Goal: Task Accomplishment & Management: Manage account settings

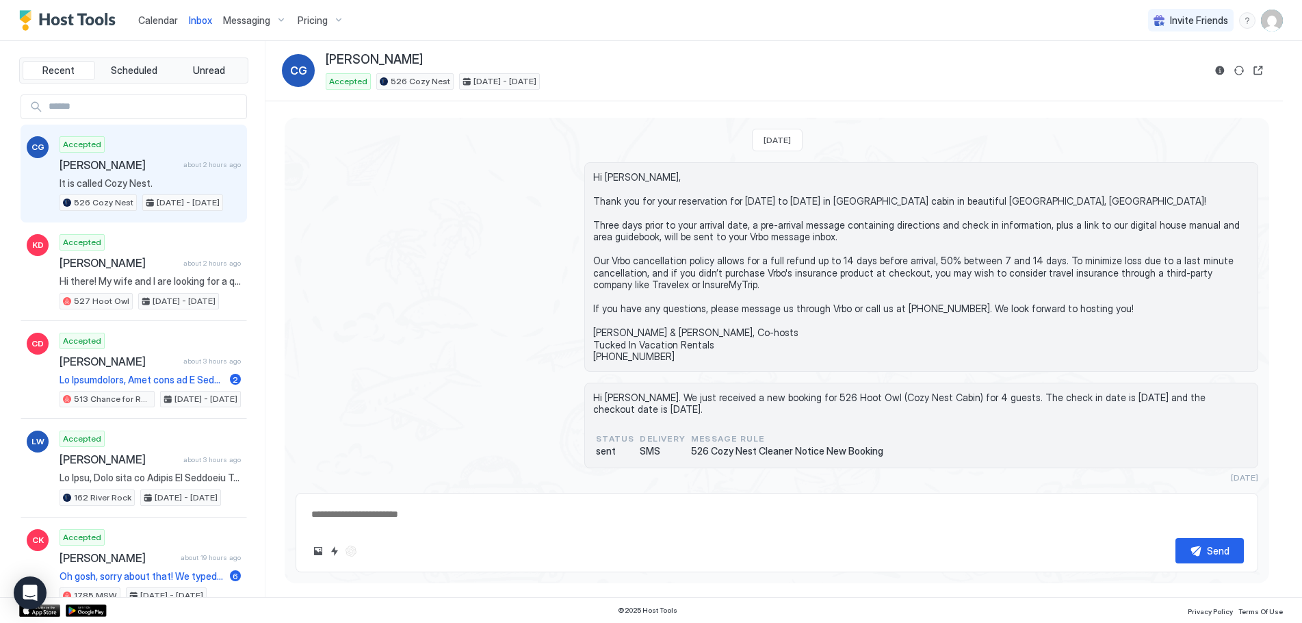
scroll to position [185, 0]
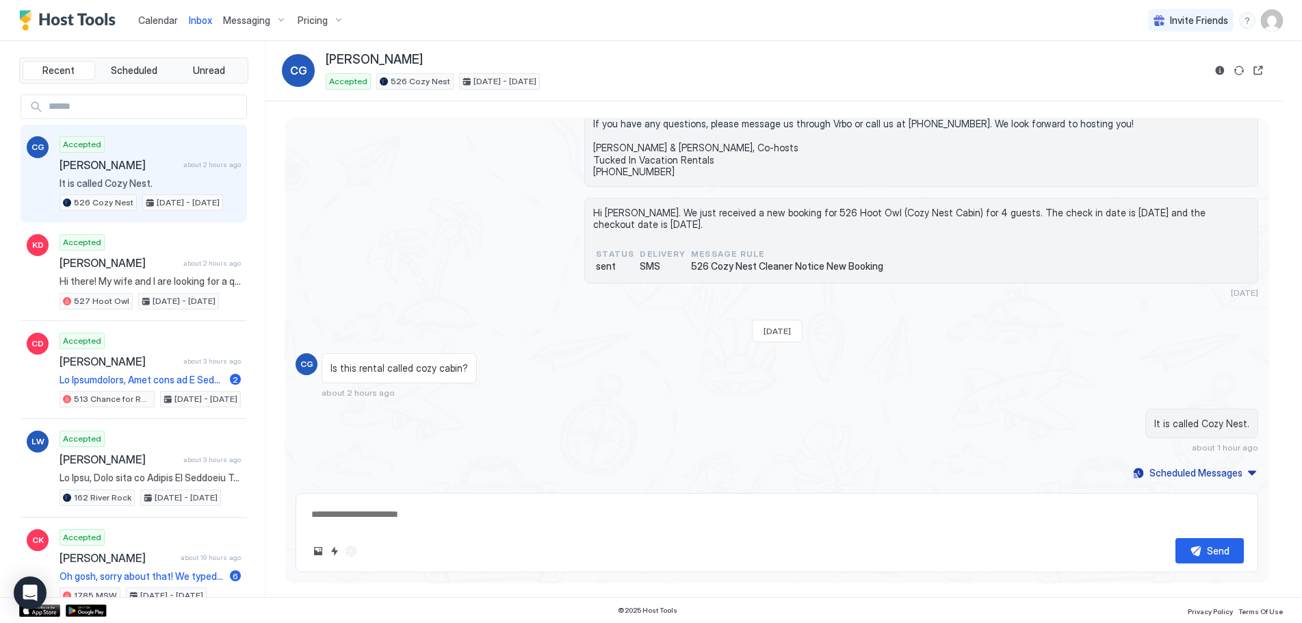
click at [160, 13] on link "Calendar" at bounding box center [158, 20] width 40 height 14
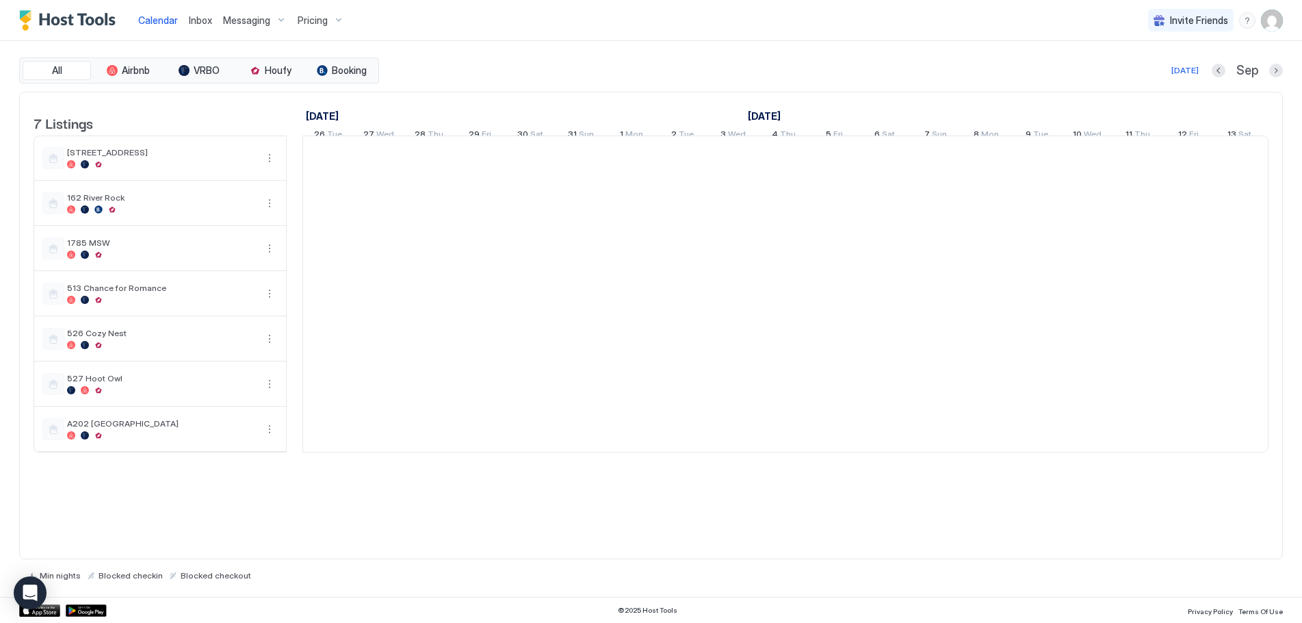
scroll to position [0, 760]
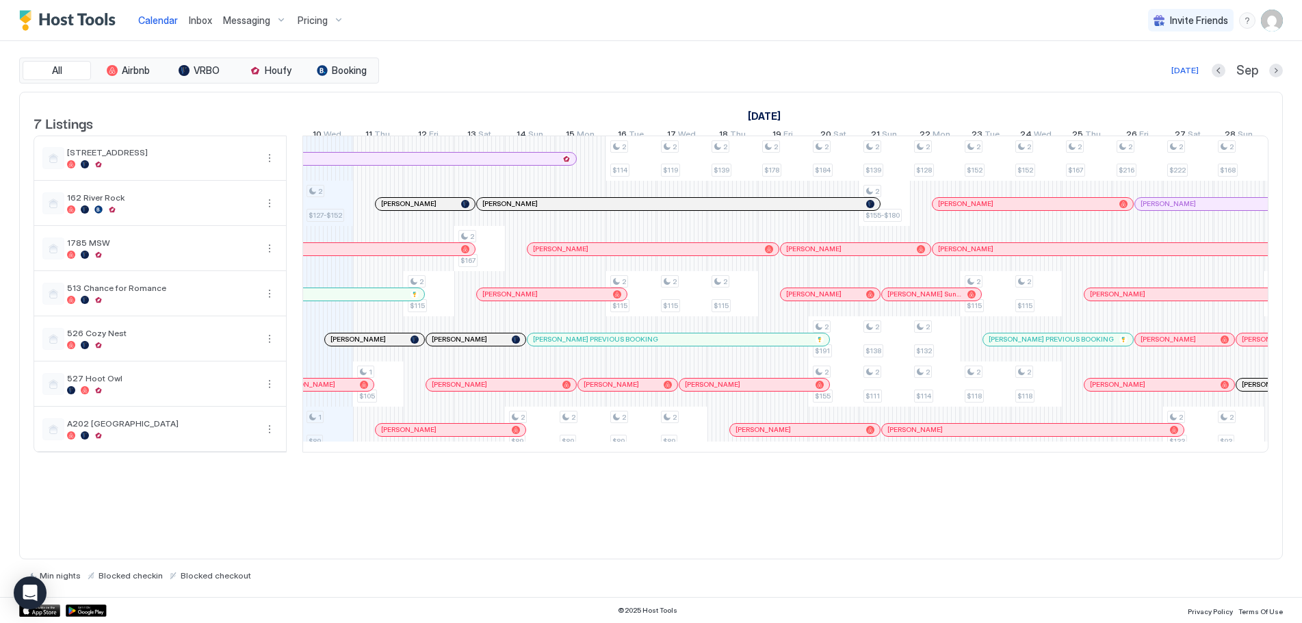
click at [337, 15] on div "Pricing" at bounding box center [320, 20] width 57 height 23
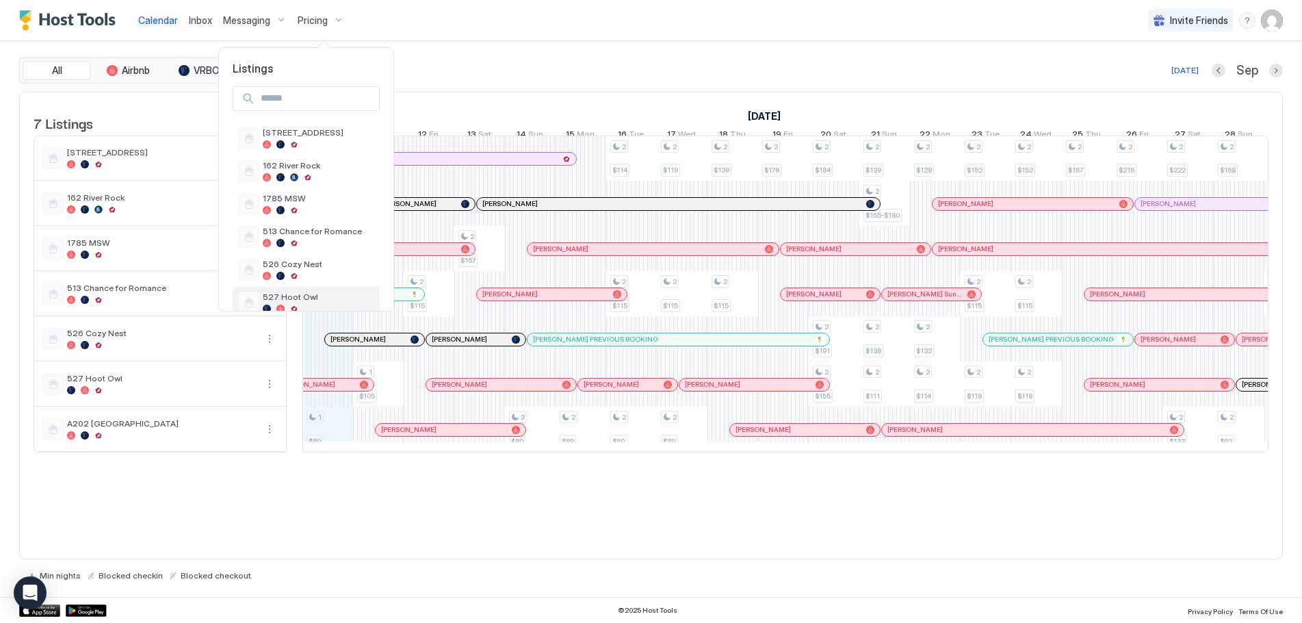
click at [284, 289] on div "527 Hoot Owl" at bounding box center [306, 302] width 147 height 33
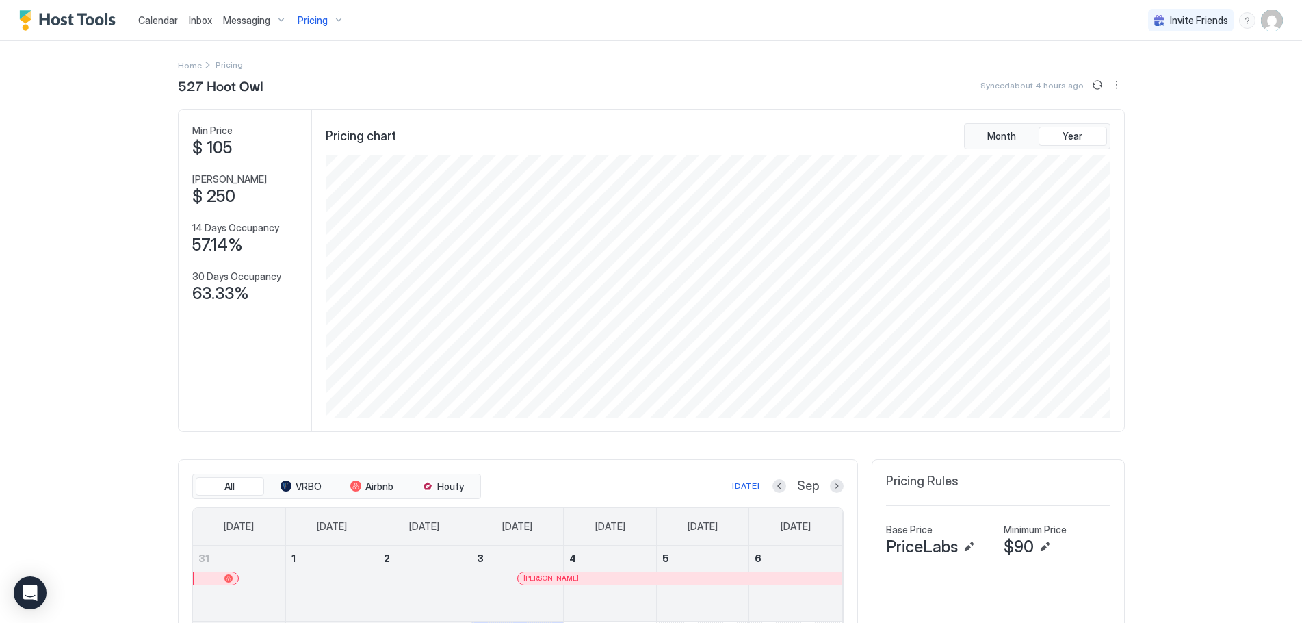
scroll to position [274, 0]
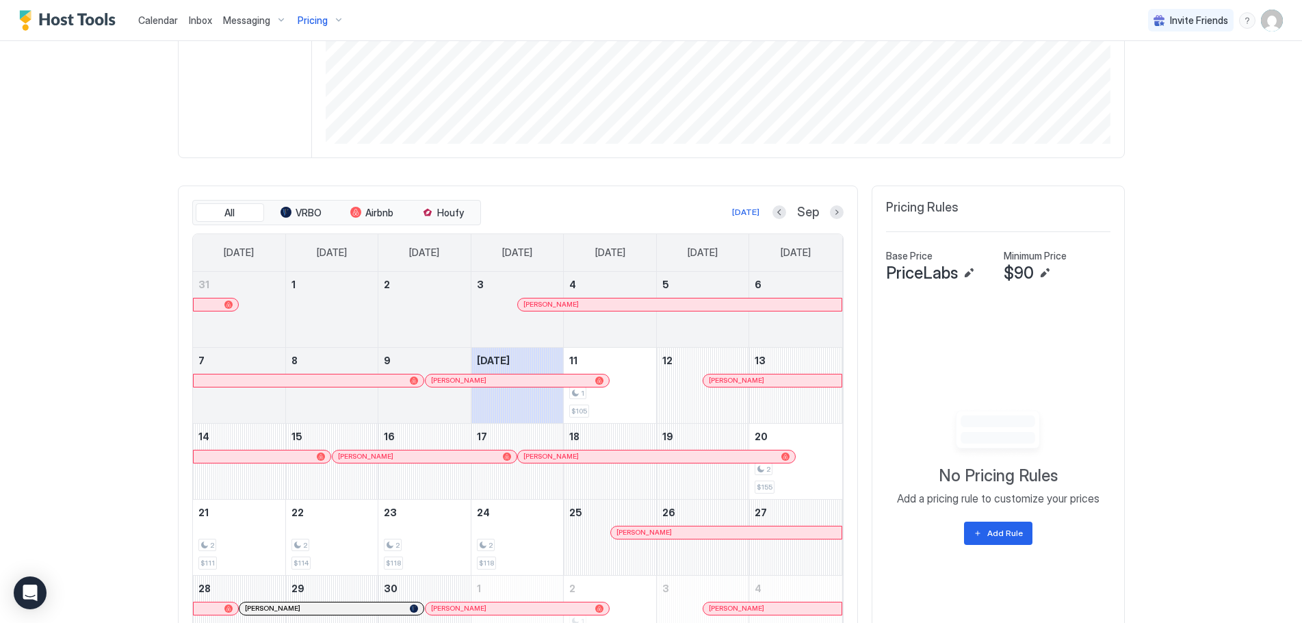
click at [774, 214] on button "Previous month" at bounding box center [779, 212] width 14 height 14
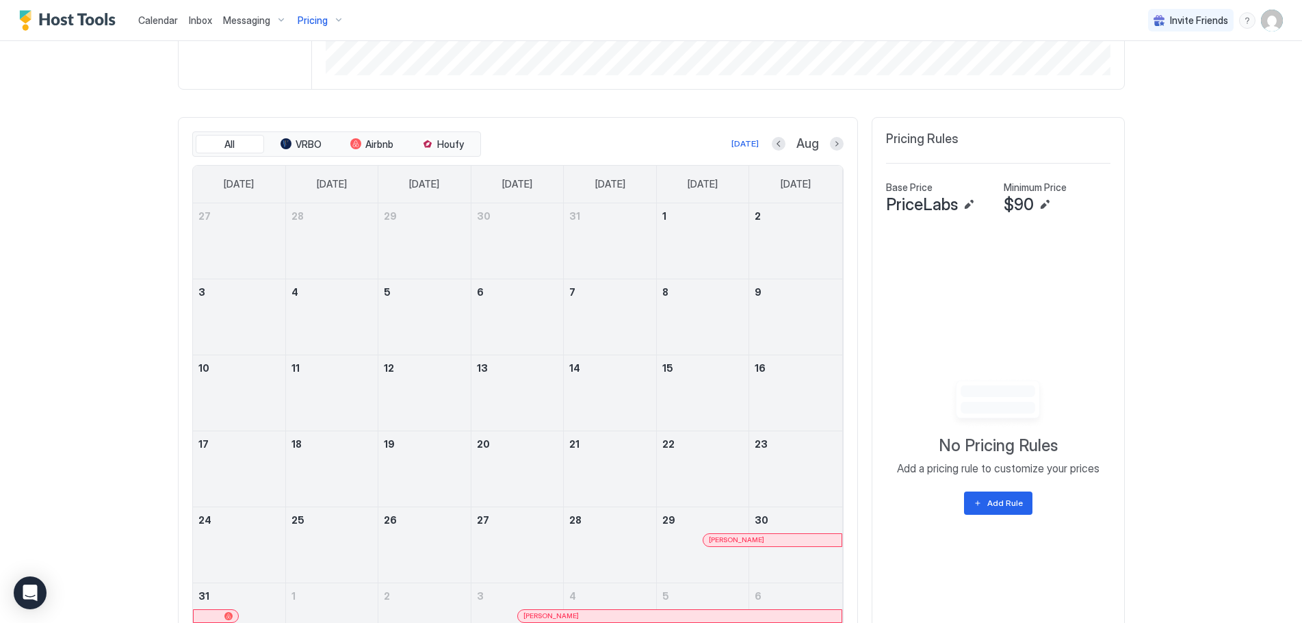
scroll to position [432, 0]
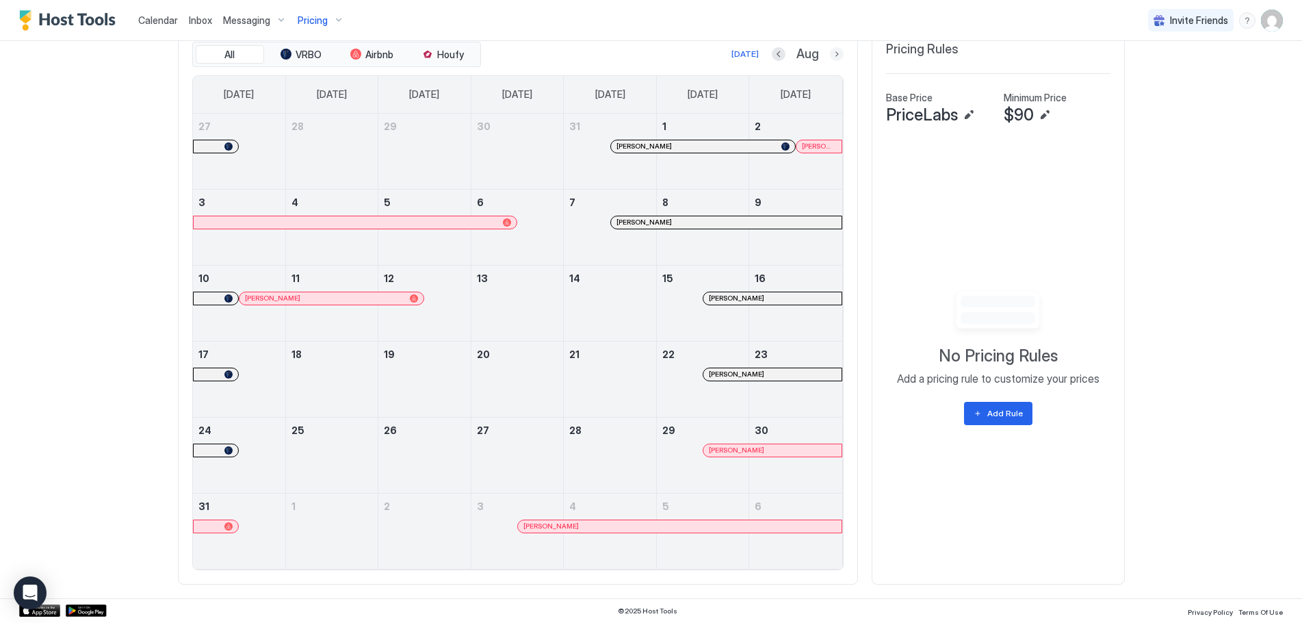
click at [830, 54] on button "Next month" at bounding box center [837, 54] width 14 height 14
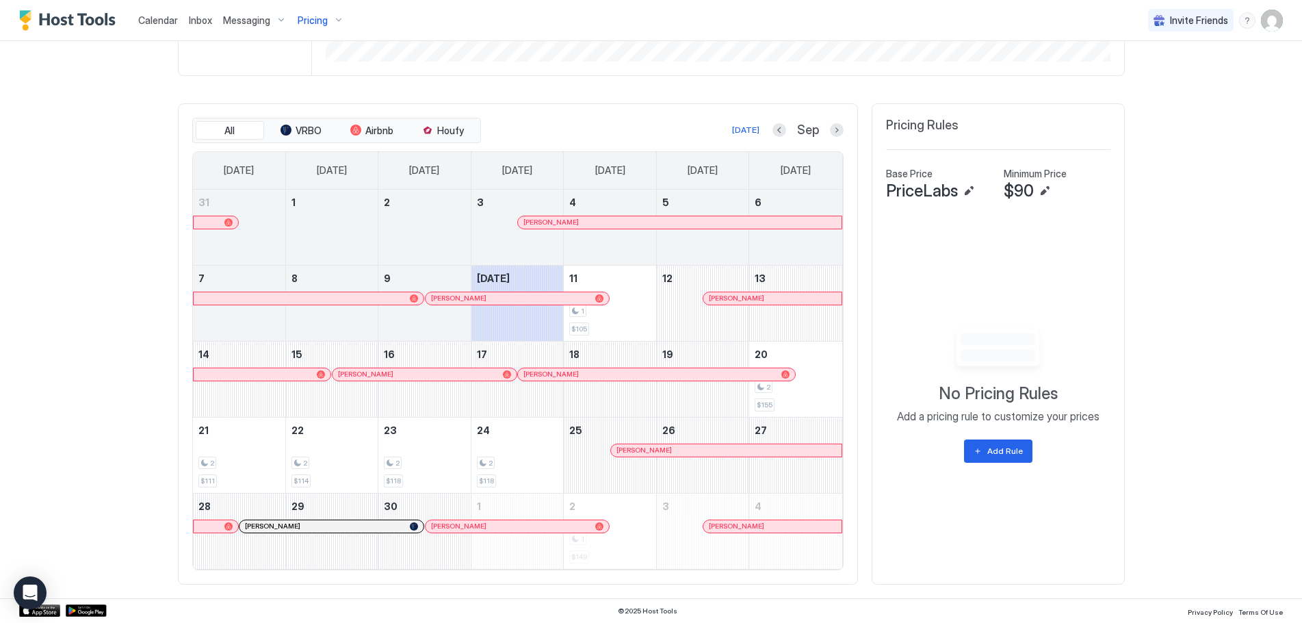
scroll to position [356, 0]
click at [772, 127] on button "Previous month" at bounding box center [779, 130] width 14 height 14
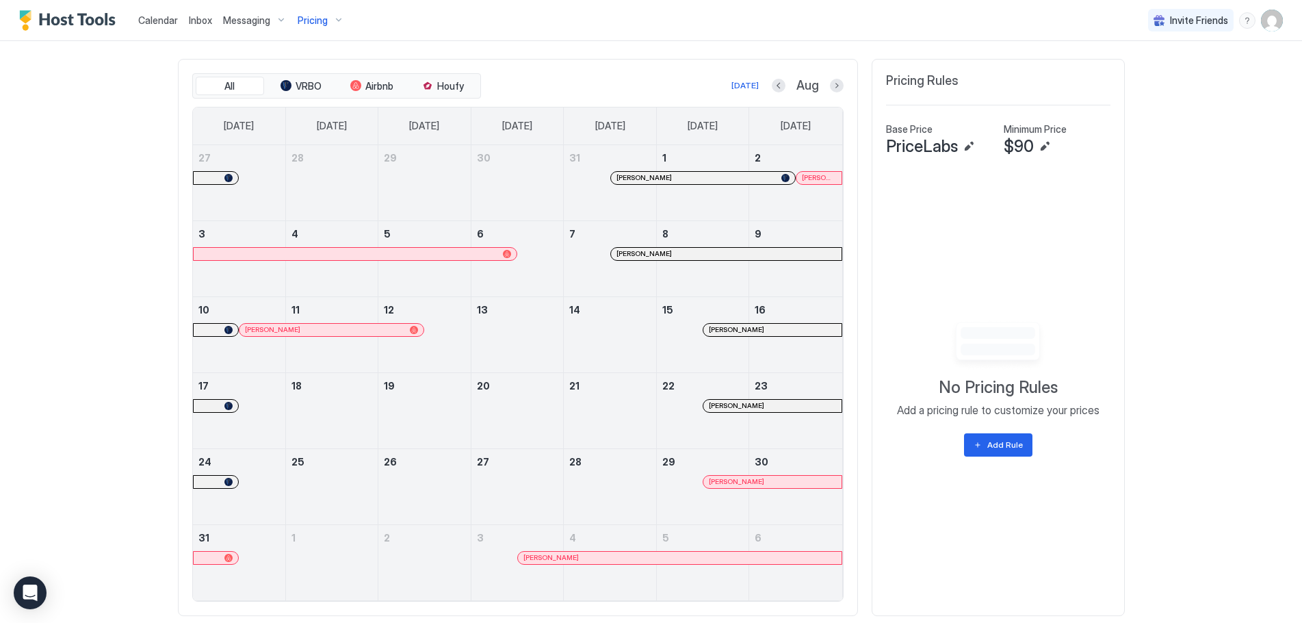
scroll to position [424, 0]
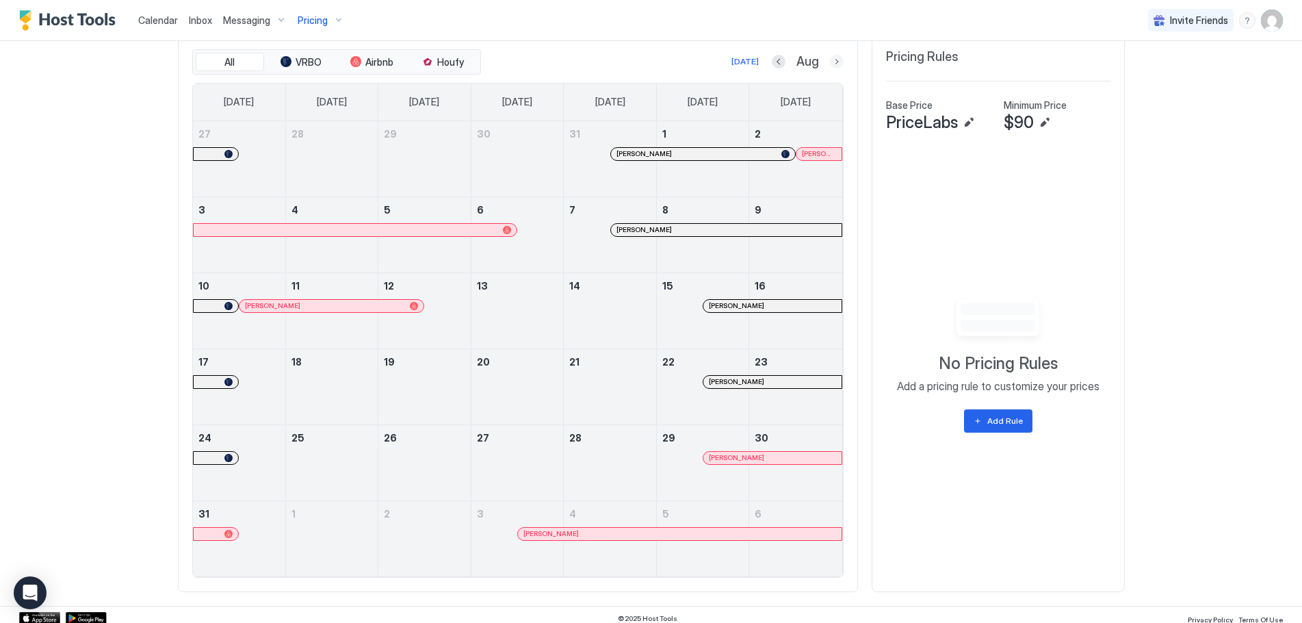
click at [835, 60] on button "Next month" at bounding box center [837, 62] width 14 height 14
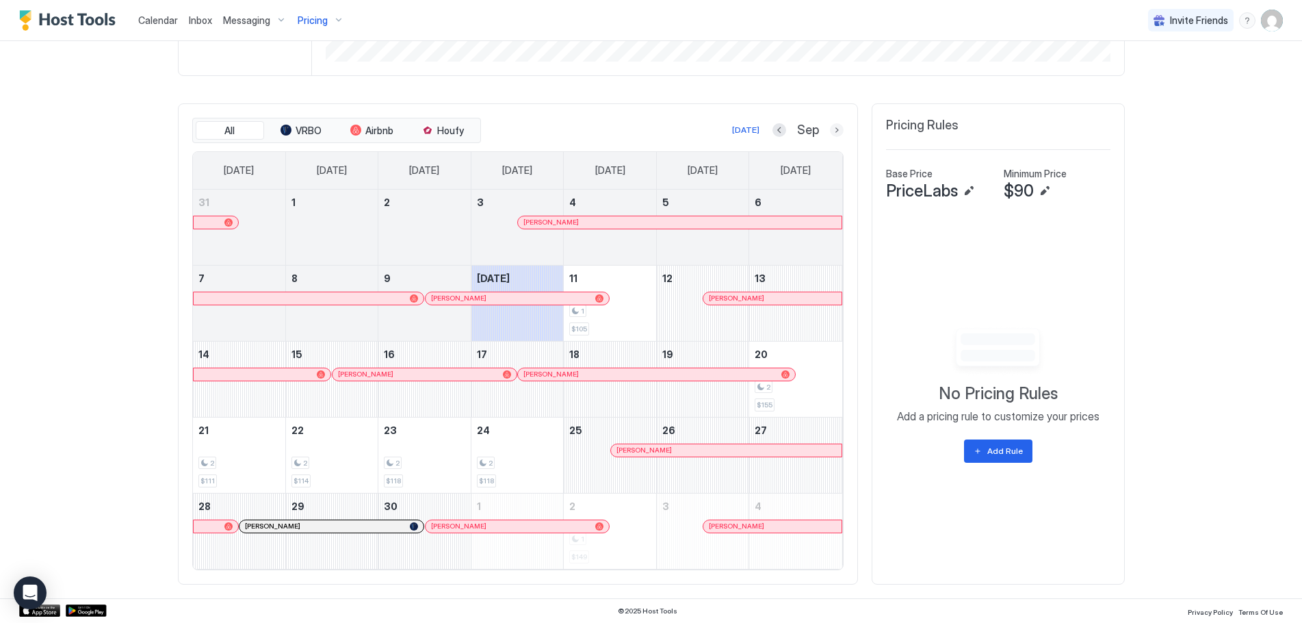
scroll to position [356, 0]
click at [830, 131] on button "Next month" at bounding box center [837, 130] width 14 height 14
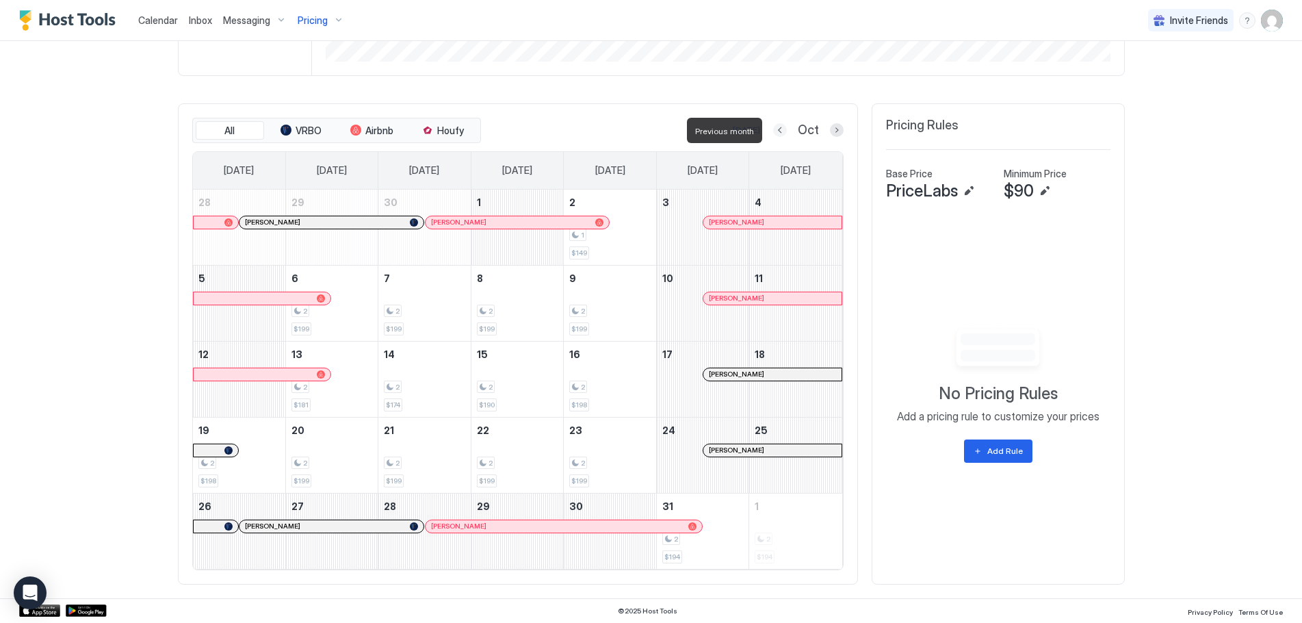
click at [778, 127] on button "Previous month" at bounding box center [780, 130] width 14 height 14
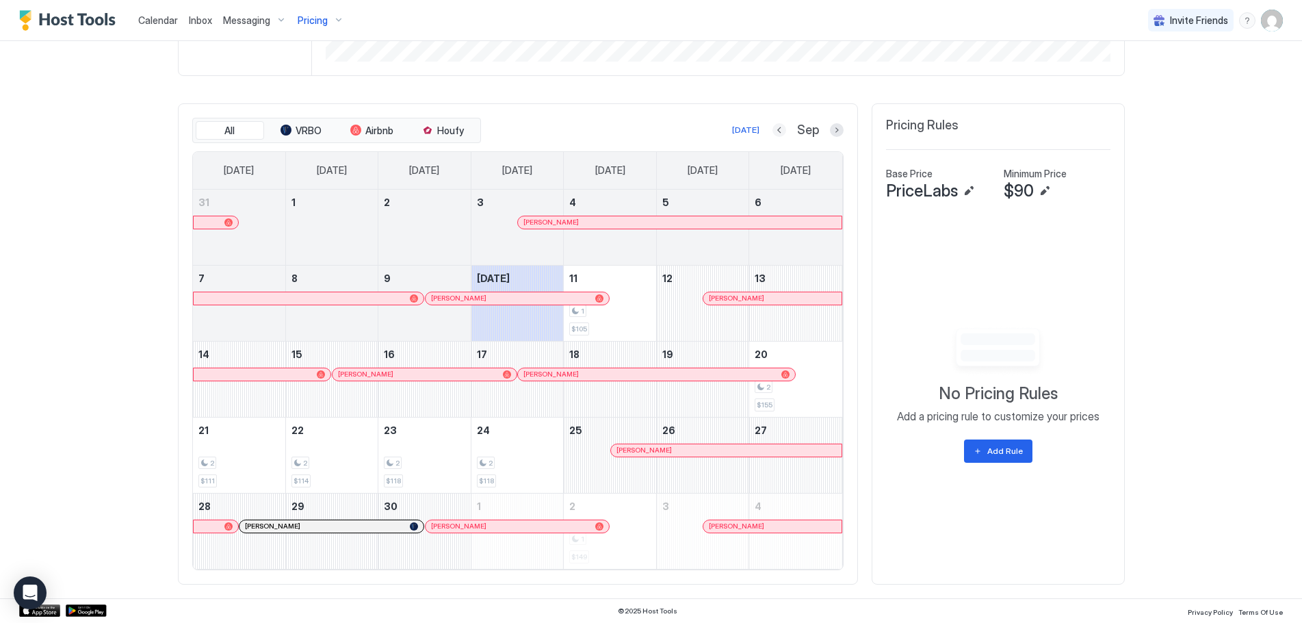
click at [774, 130] on button "Previous month" at bounding box center [779, 130] width 14 height 14
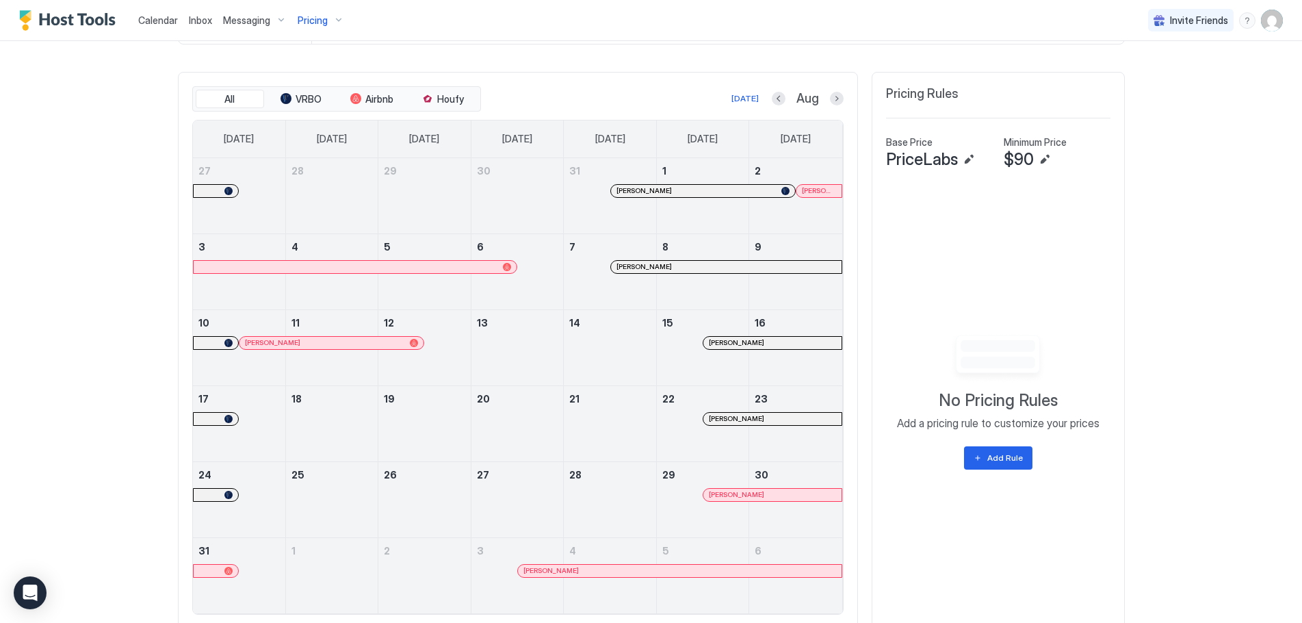
scroll to position [363, 0]
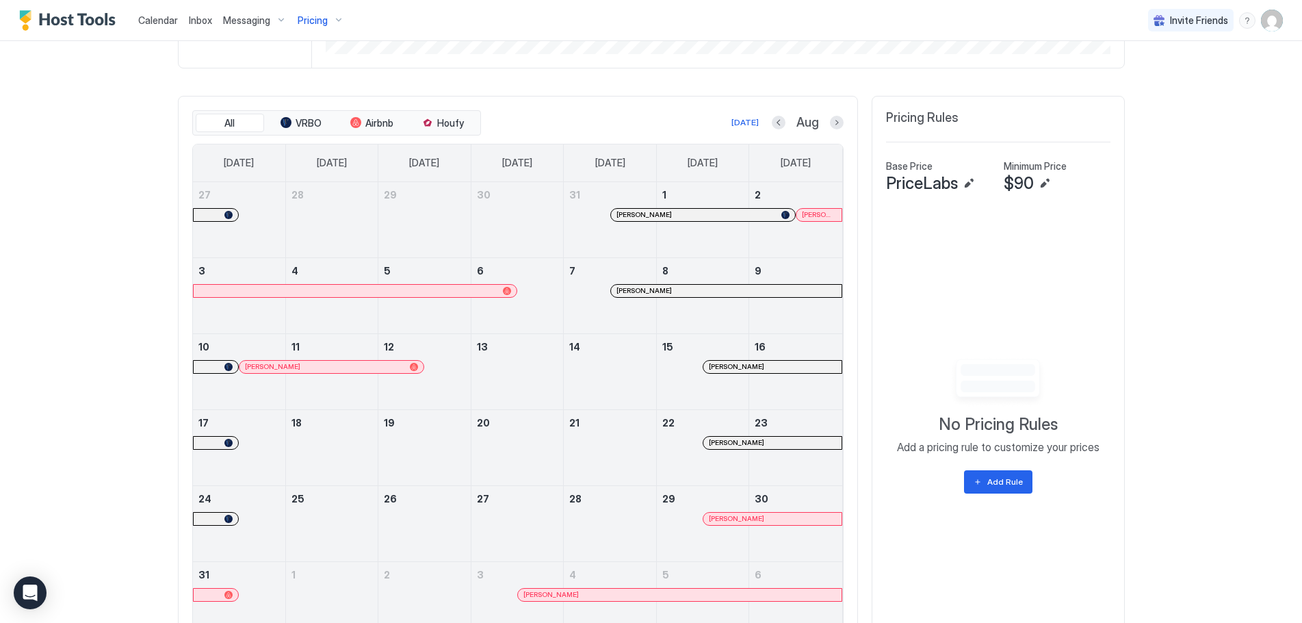
click at [811, 216] on div at bounding box center [811, 214] width 11 height 11
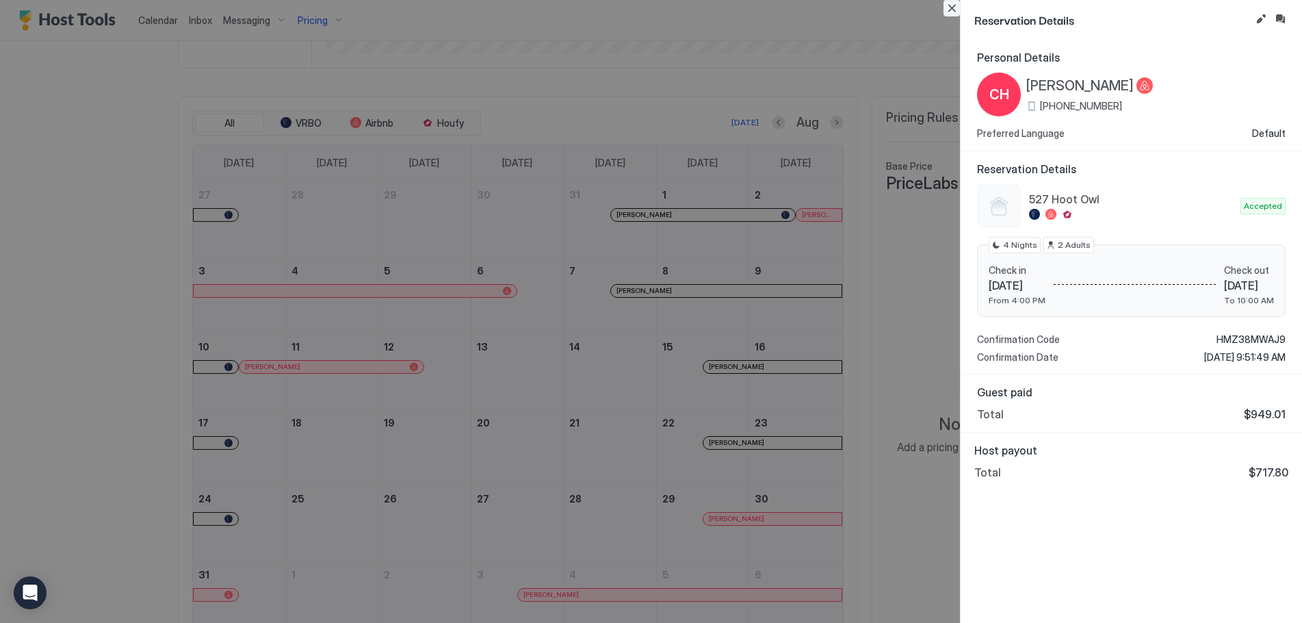
click at [951, 1] on button "Close" at bounding box center [951, 8] width 16 height 16
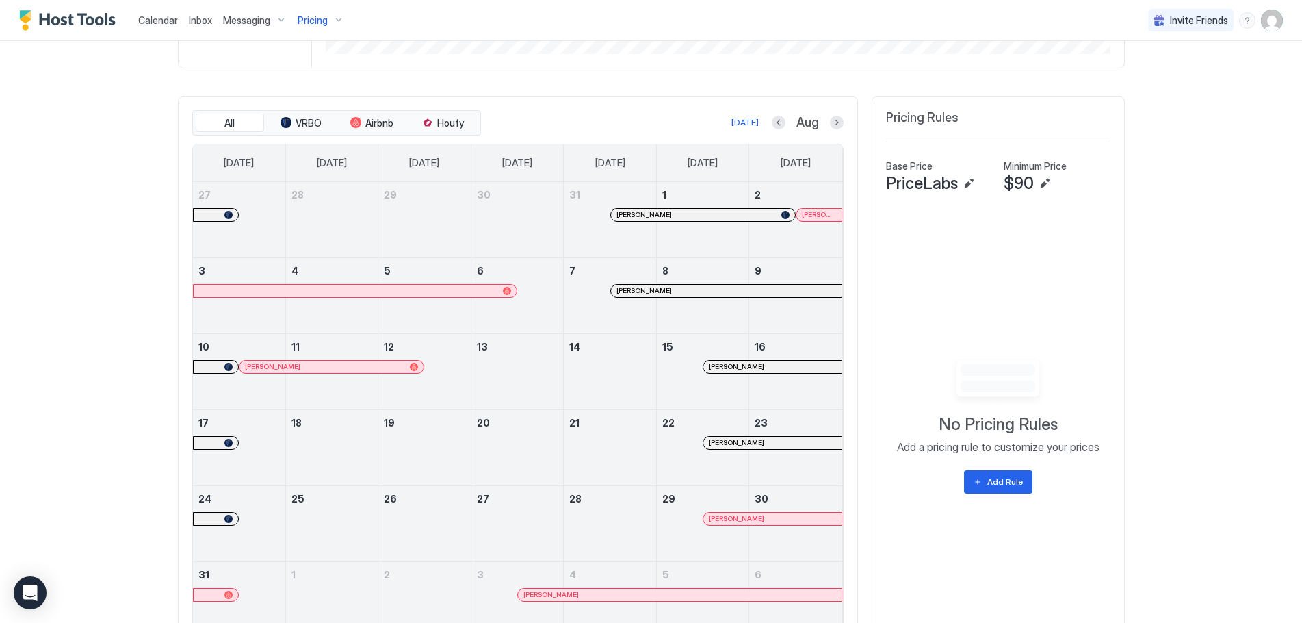
click at [264, 365] on div at bounding box center [269, 366] width 11 height 11
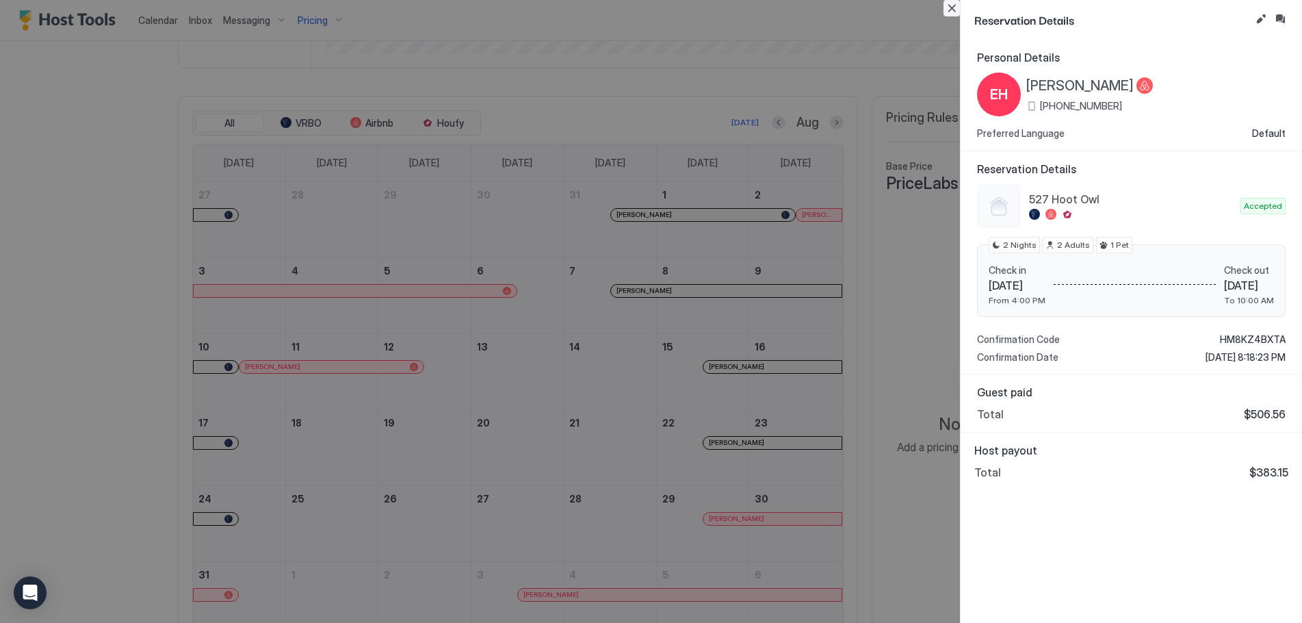
click at [950, 3] on button "Close" at bounding box center [951, 8] width 16 height 16
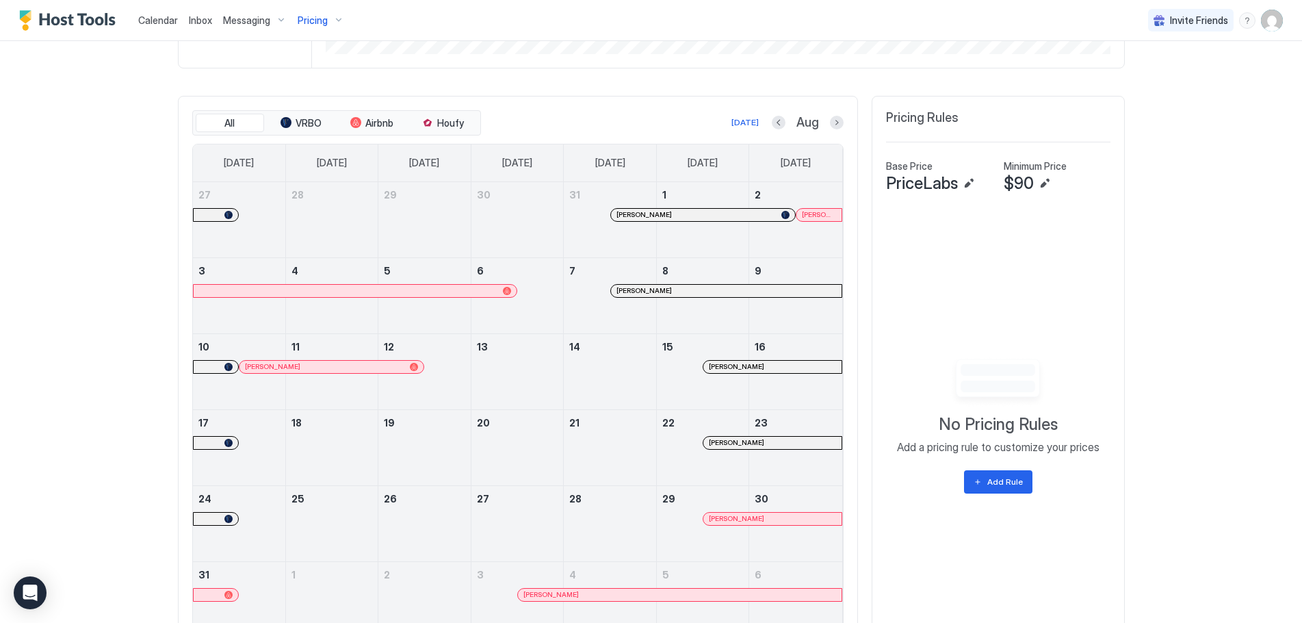
click at [771, 441] on div at bounding box center [776, 442] width 11 height 11
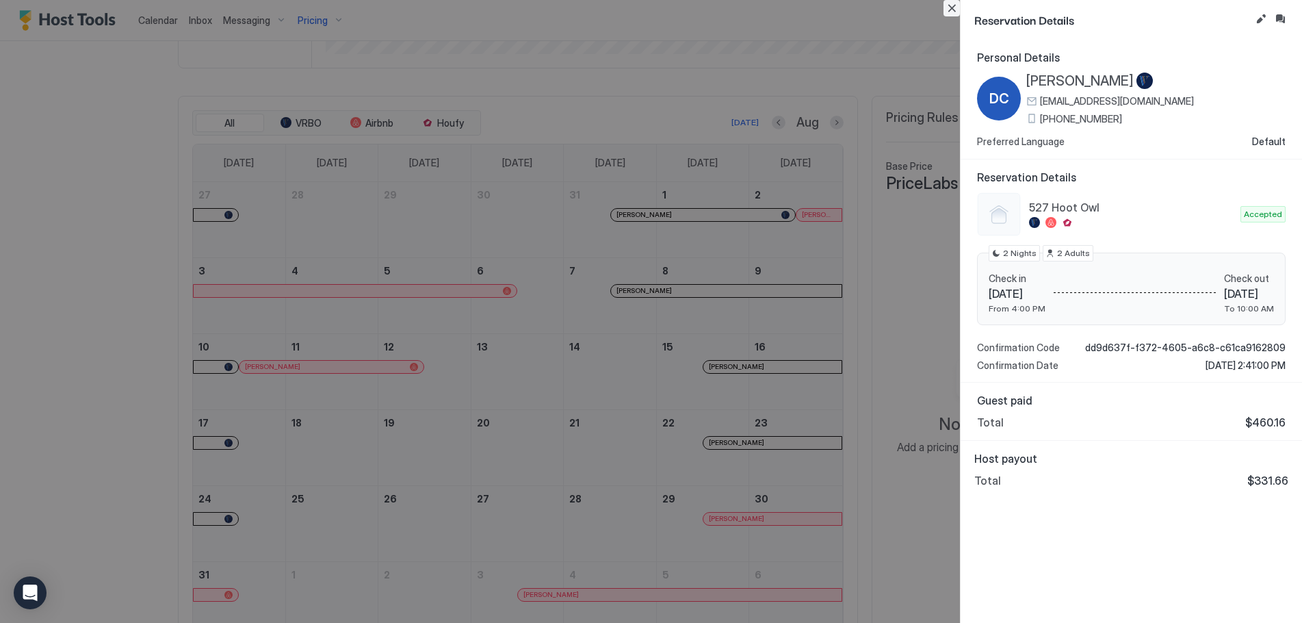
click at [949, 9] on button "Close" at bounding box center [951, 8] width 16 height 16
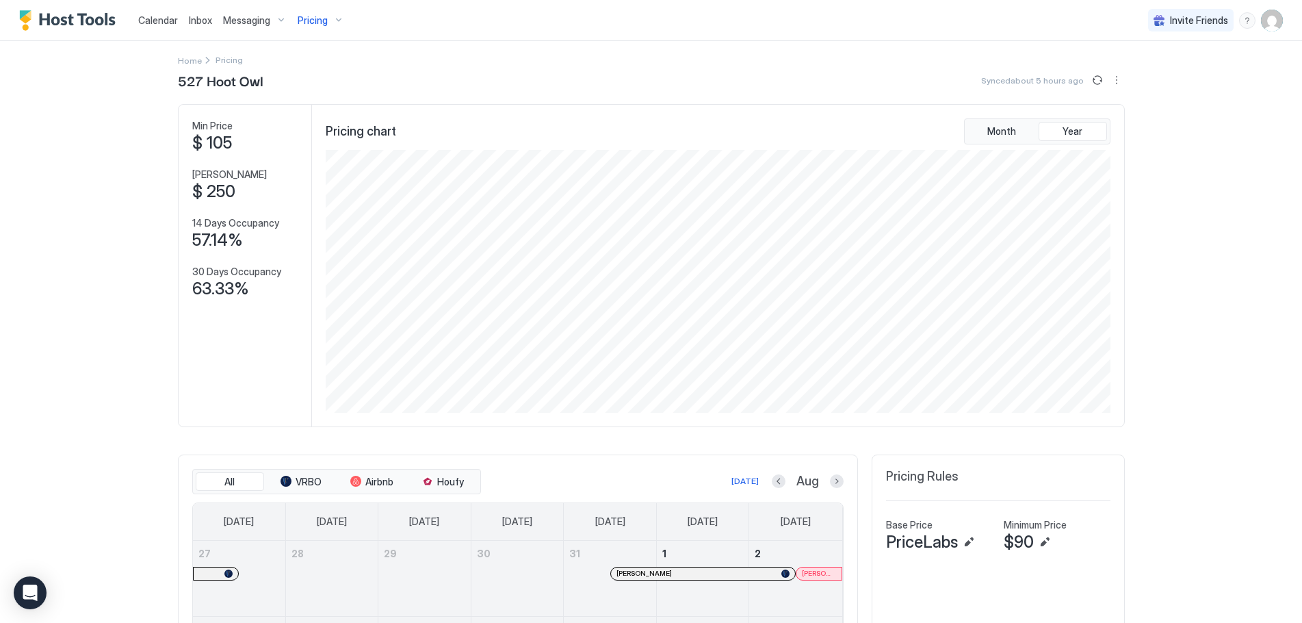
scroll to position [0, 0]
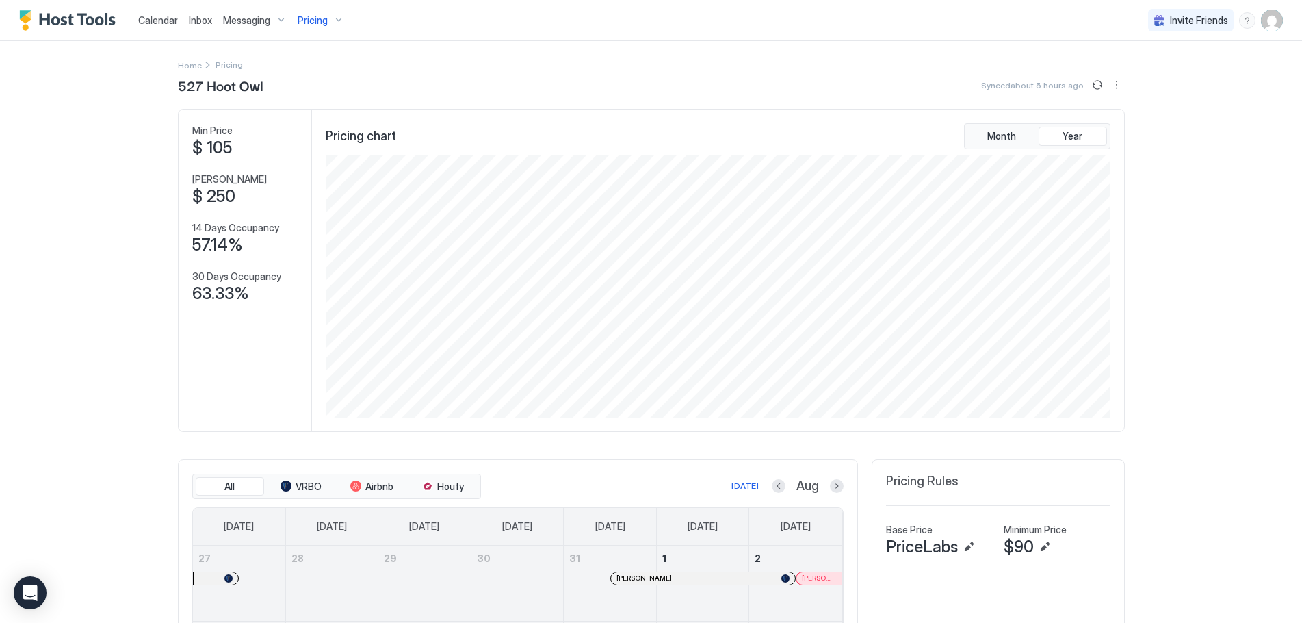
click at [329, 23] on div "Pricing" at bounding box center [320, 20] width 57 height 23
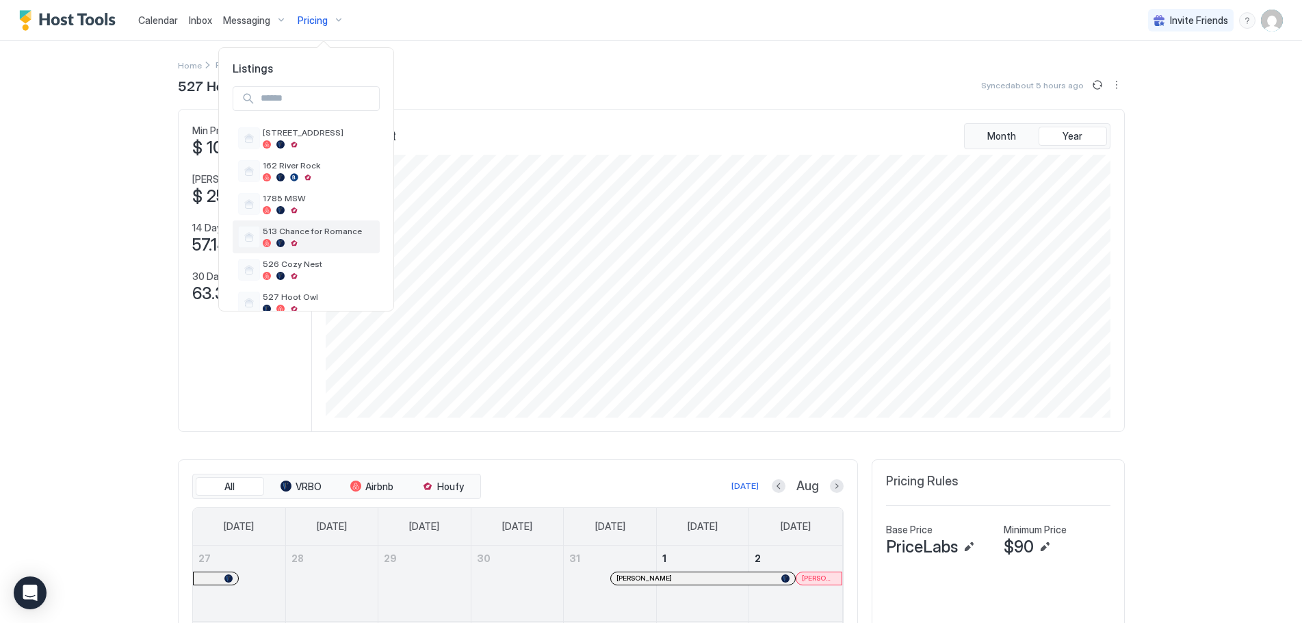
click at [278, 224] on div "513 Chance for Romance" at bounding box center [306, 236] width 147 height 33
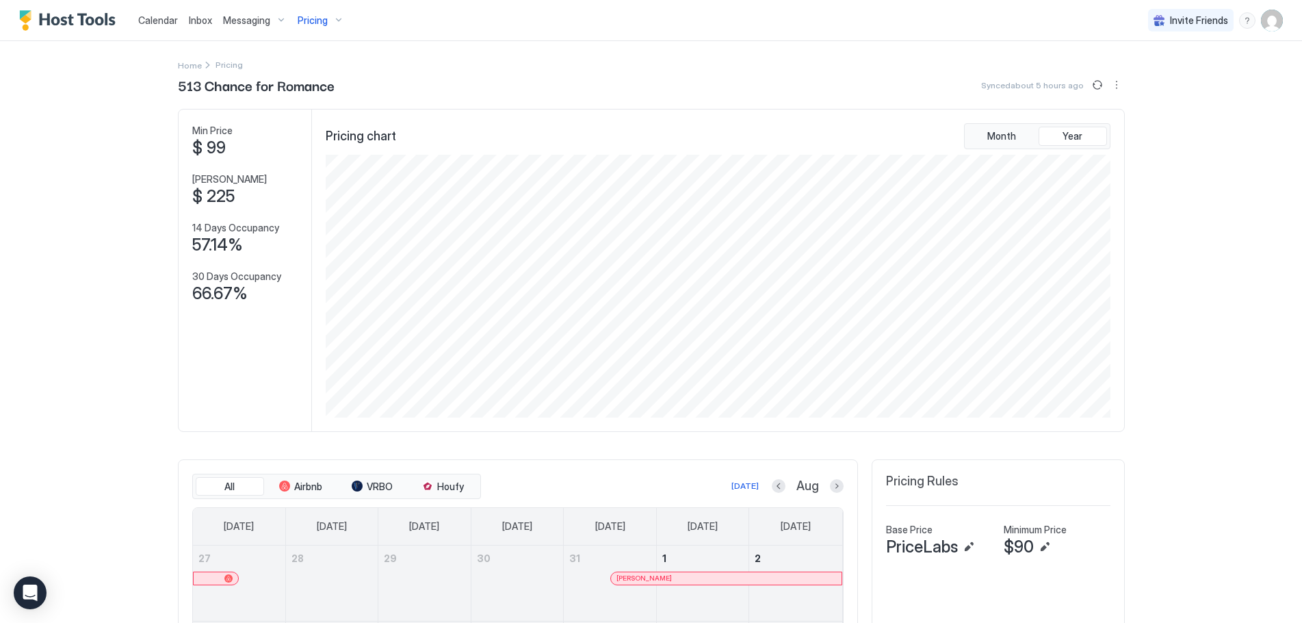
click at [337, 23] on div "Pricing" at bounding box center [320, 20] width 57 height 23
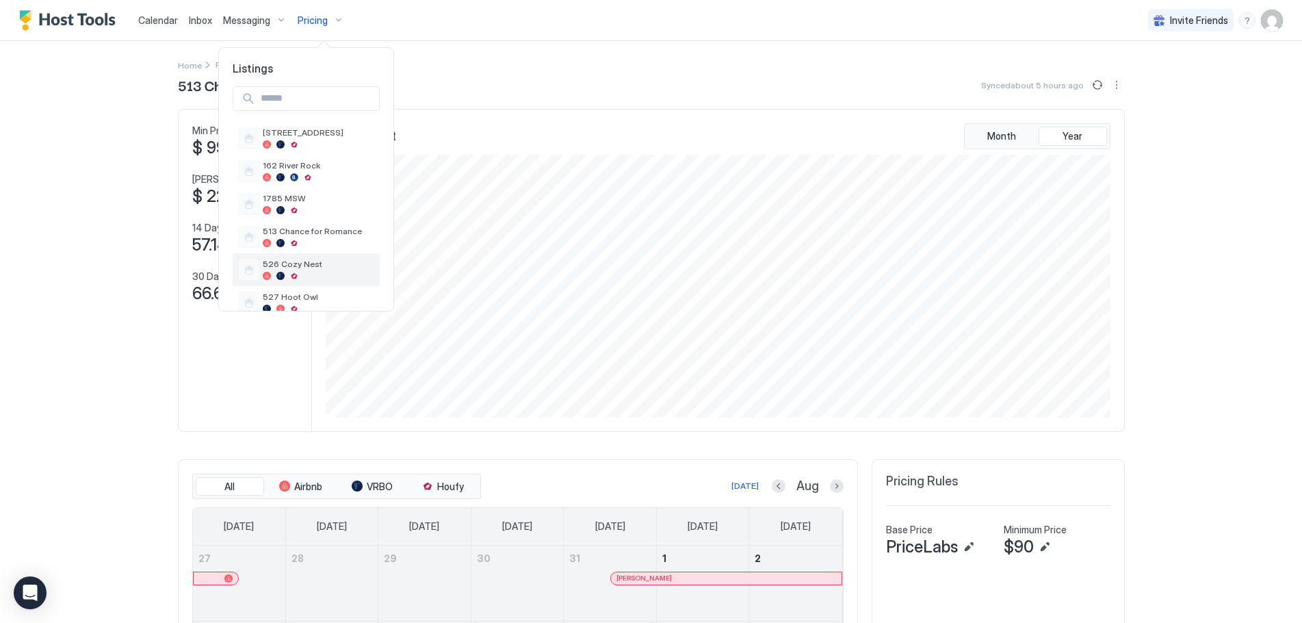
click at [278, 264] on span "526 Cozy Nest" at bounding box center [319, 264] width 112 height 10
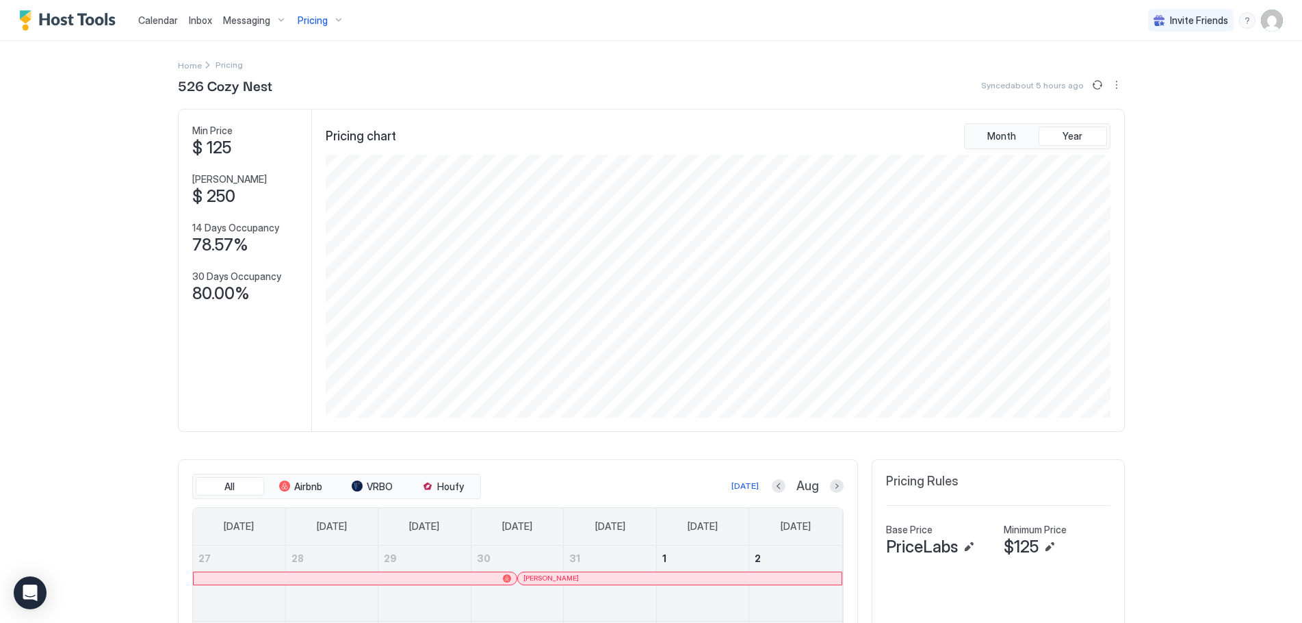
click at [331, 29] on div "Pricing" at bounding box center [320, 20] width 57 height 23
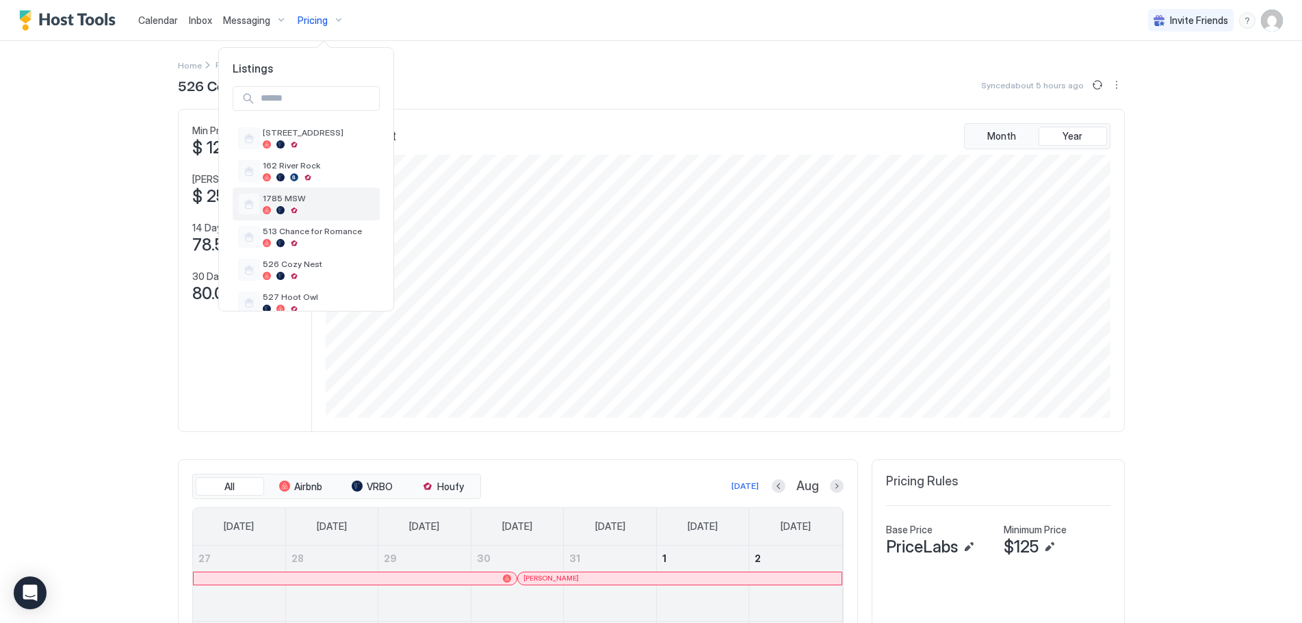
click at [284, 203] on span "1785 MSW" at bounding box center [319, 198] width 112 height 10
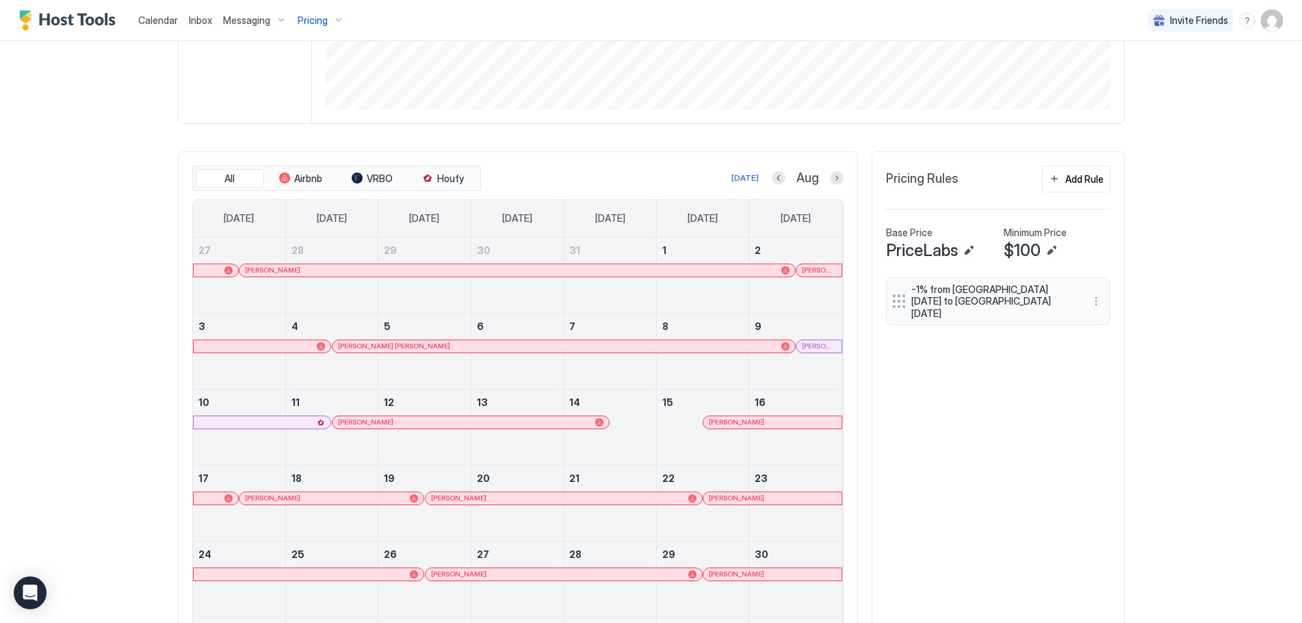
scroll to position [137, 0]
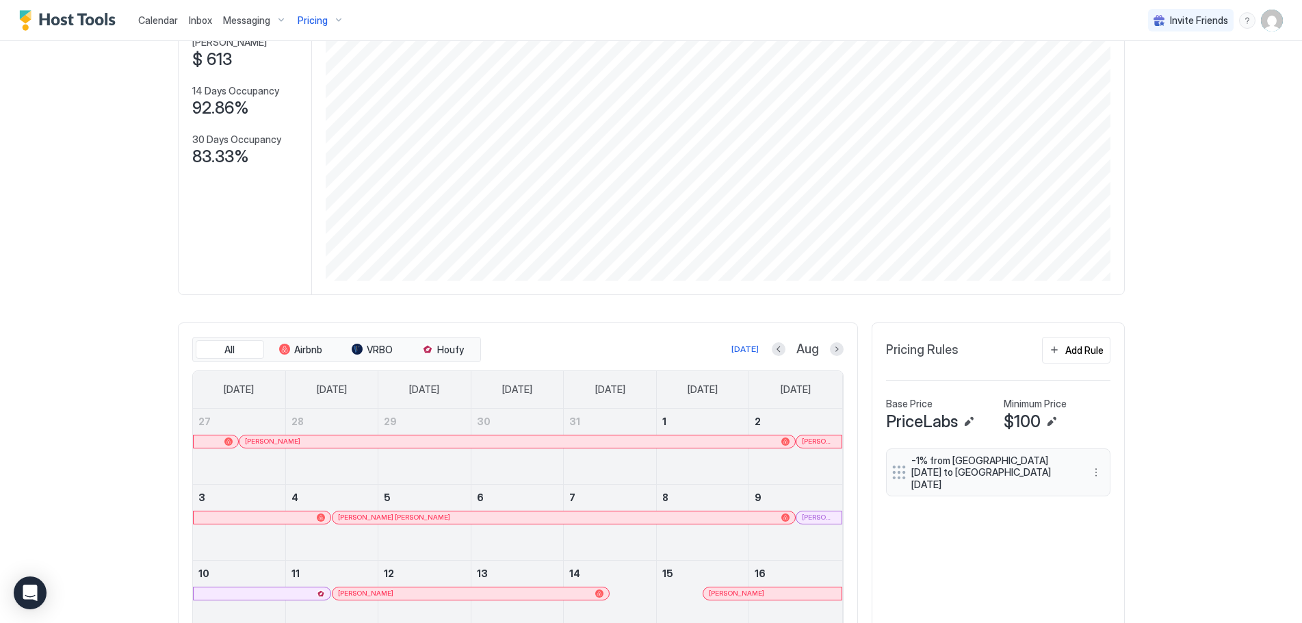
click at [328, 17] on div "Pricing" at bounding box center [320, 20] width 57 height 23
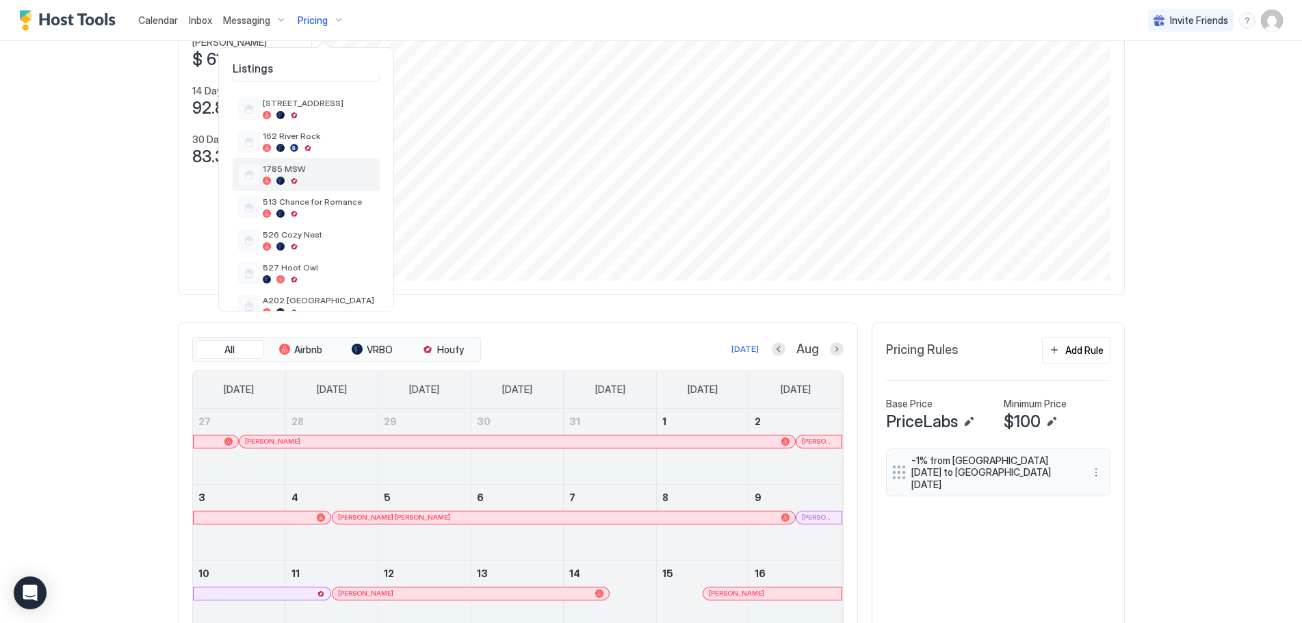
scroll to position [55, 0]
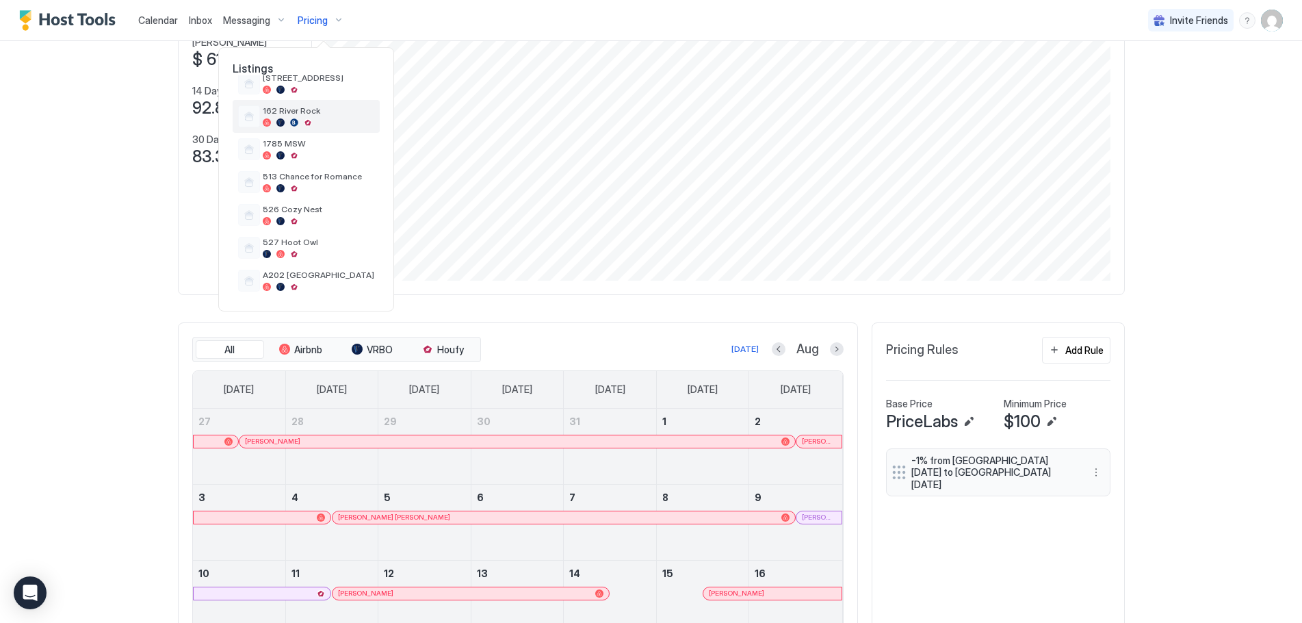
click at [295, 117] on div "162 River Rock" at bounding box center [319, 115] width 112 height 21
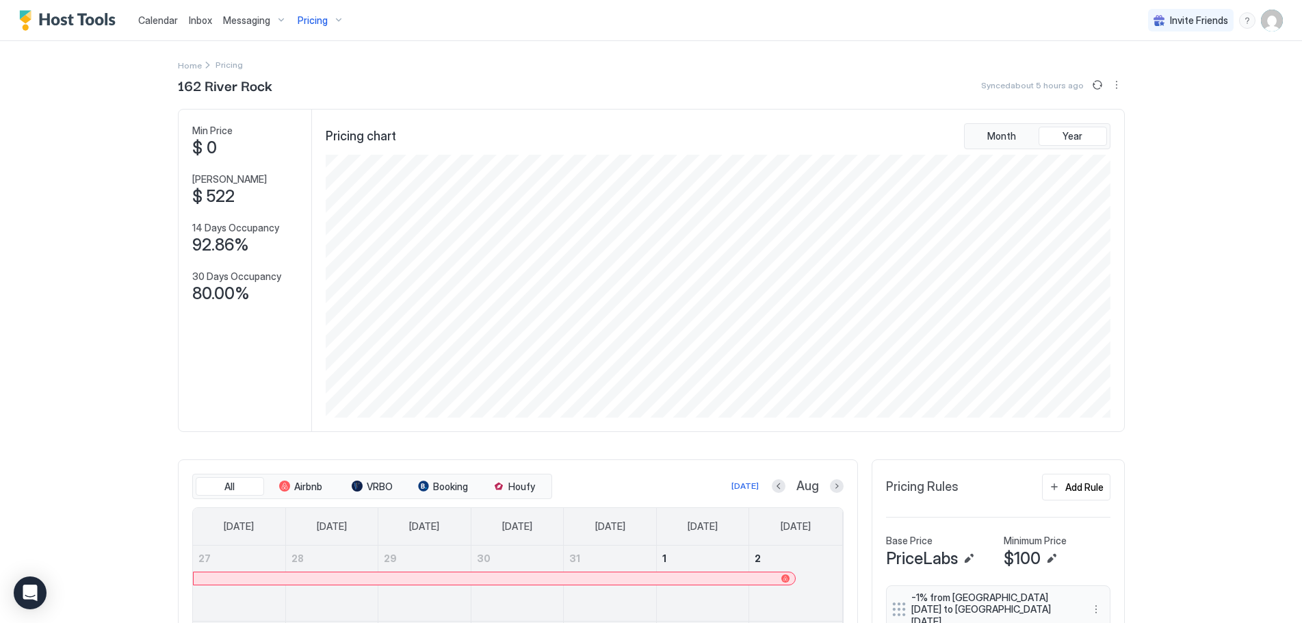
click at [331, 21] on div "Pricing" at bounding box center [320, 20] width 57 height 23
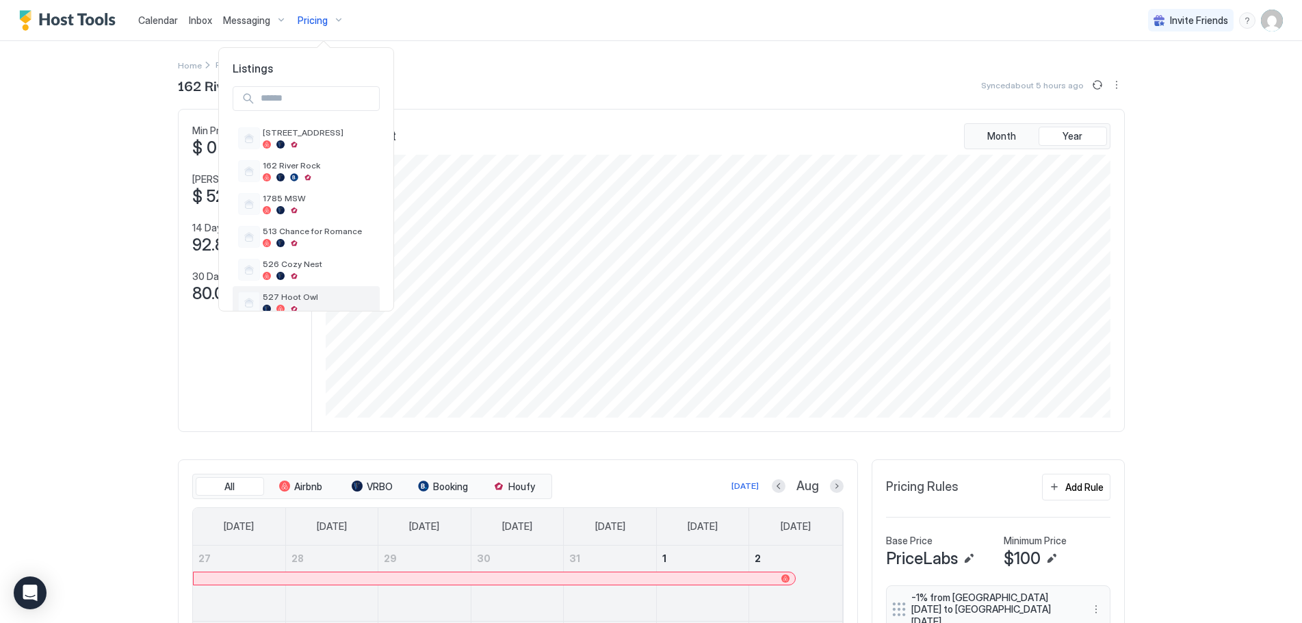
click at [289, 308] on div at bounding box center [319, 308] width 112 height 8
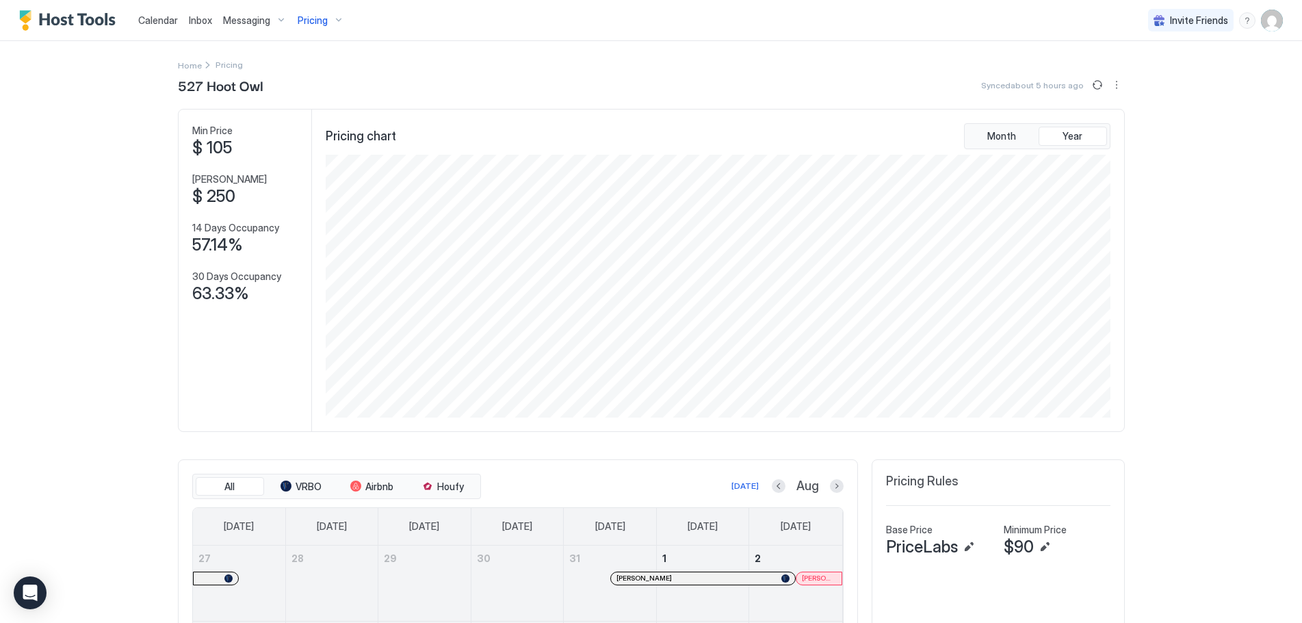
click at [330, 21] on div "Pricing" at bounding box center [320, 20] width 57 height 23
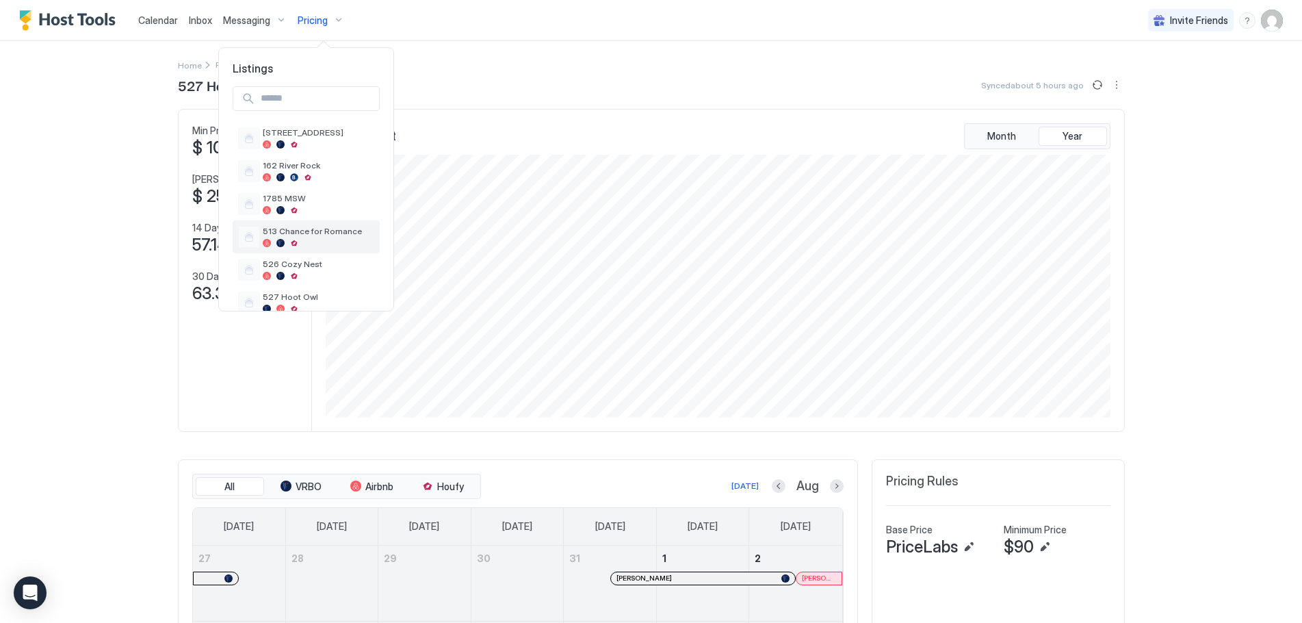
click at [272, 238] on div "513 Chance for Romance" at bounding box center [319, 236] width 112 height 21
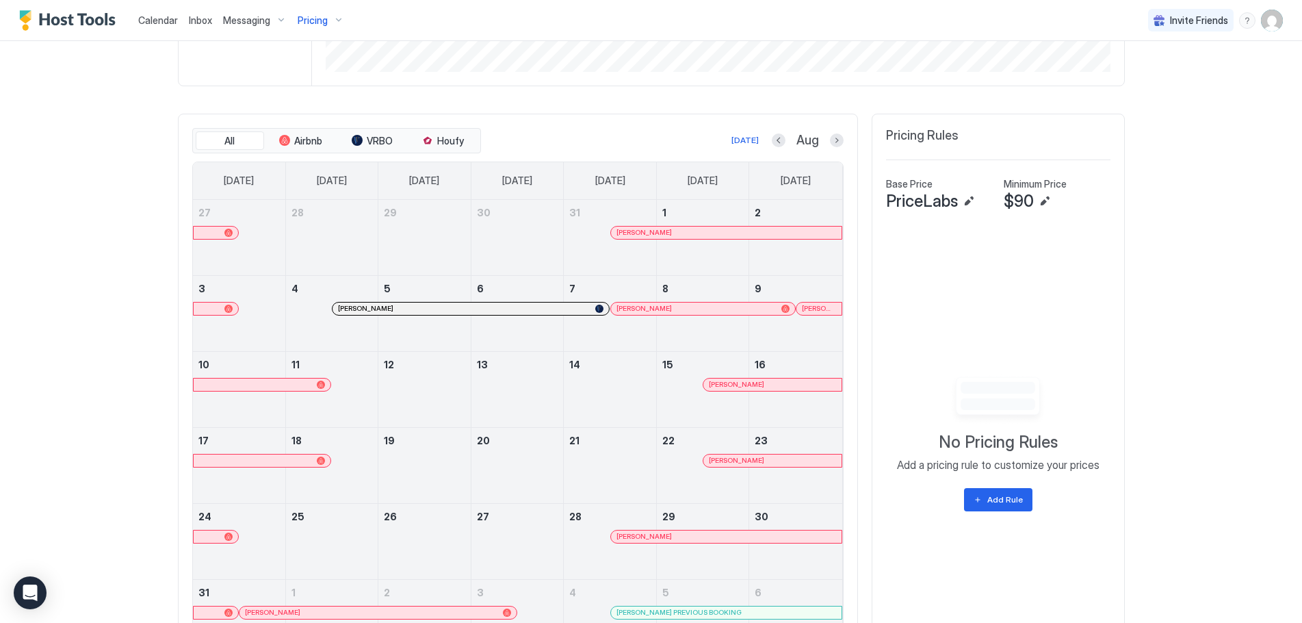
scroll to position [411, 0]
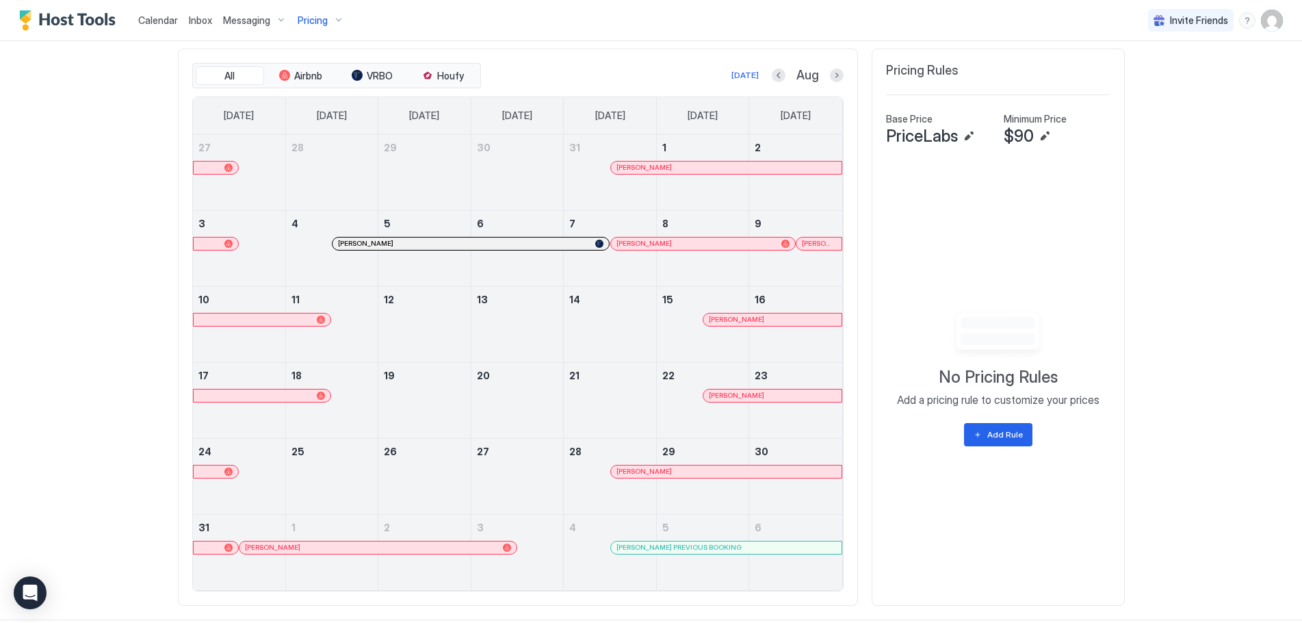
click at [514, 346] on div at bounding box center [517, 333] width 92 height 40
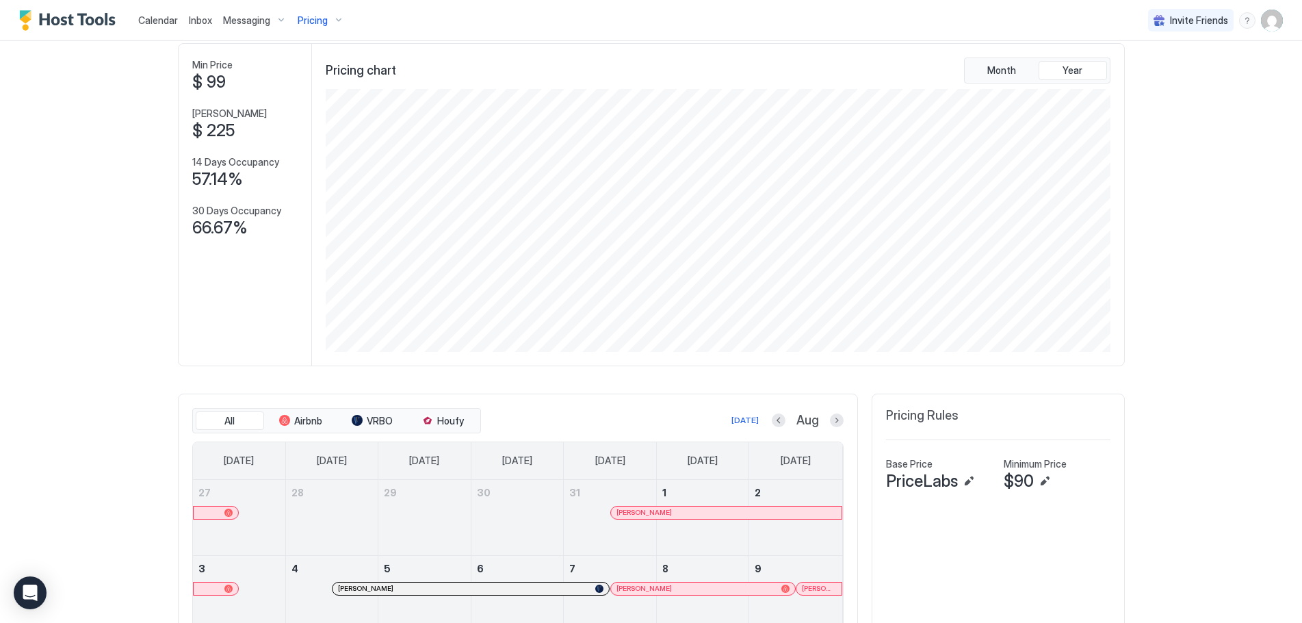
scroll to position [0, 0]
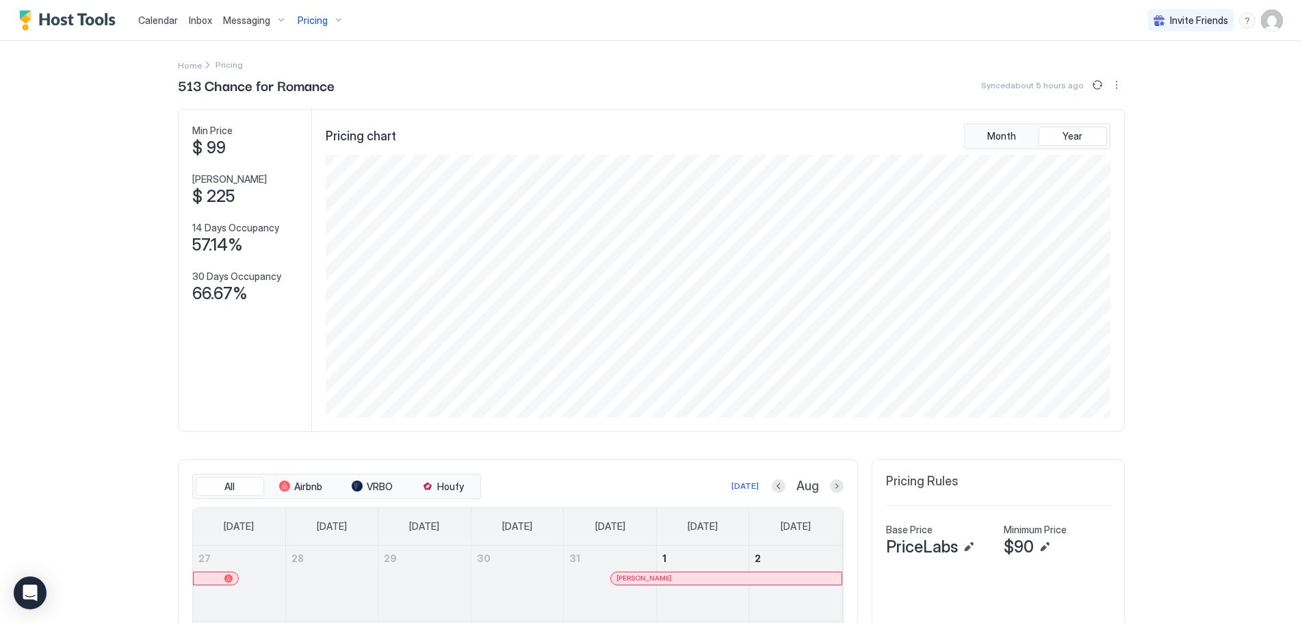
click at [156, 22] on span "Calendar" at bounding box center [158, 20] width 40 height 12
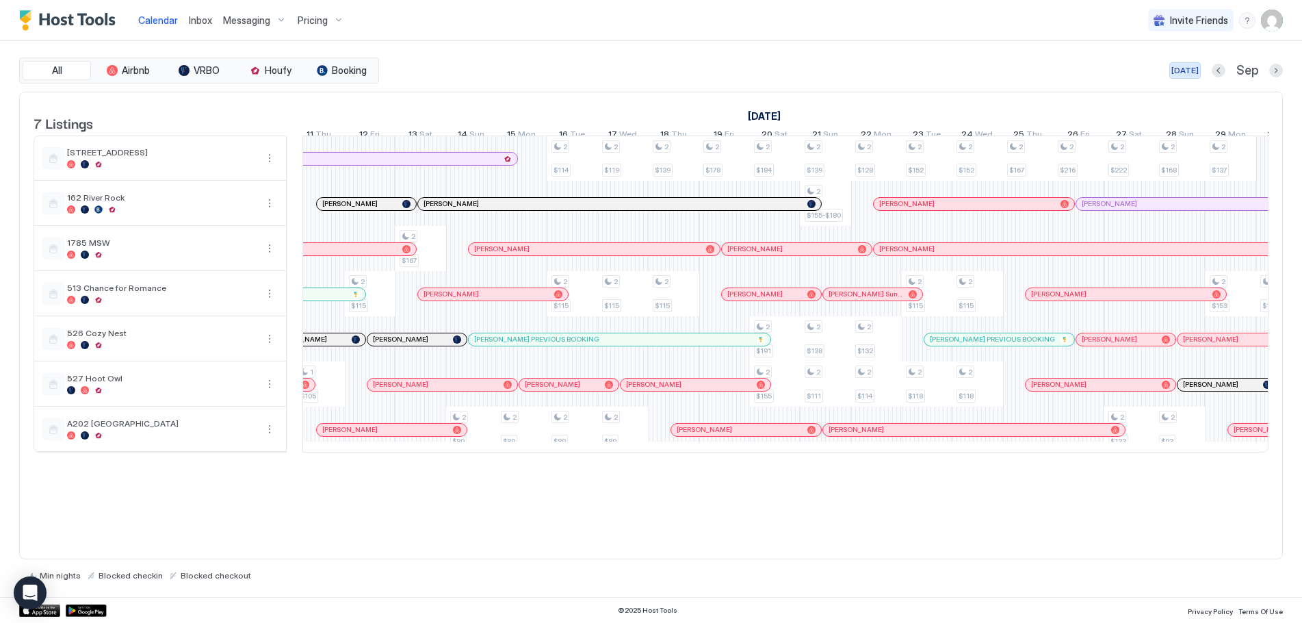
click at [1183, 68] on div "[DATE]" at bounding box center [1184, 70] width 27 height 12
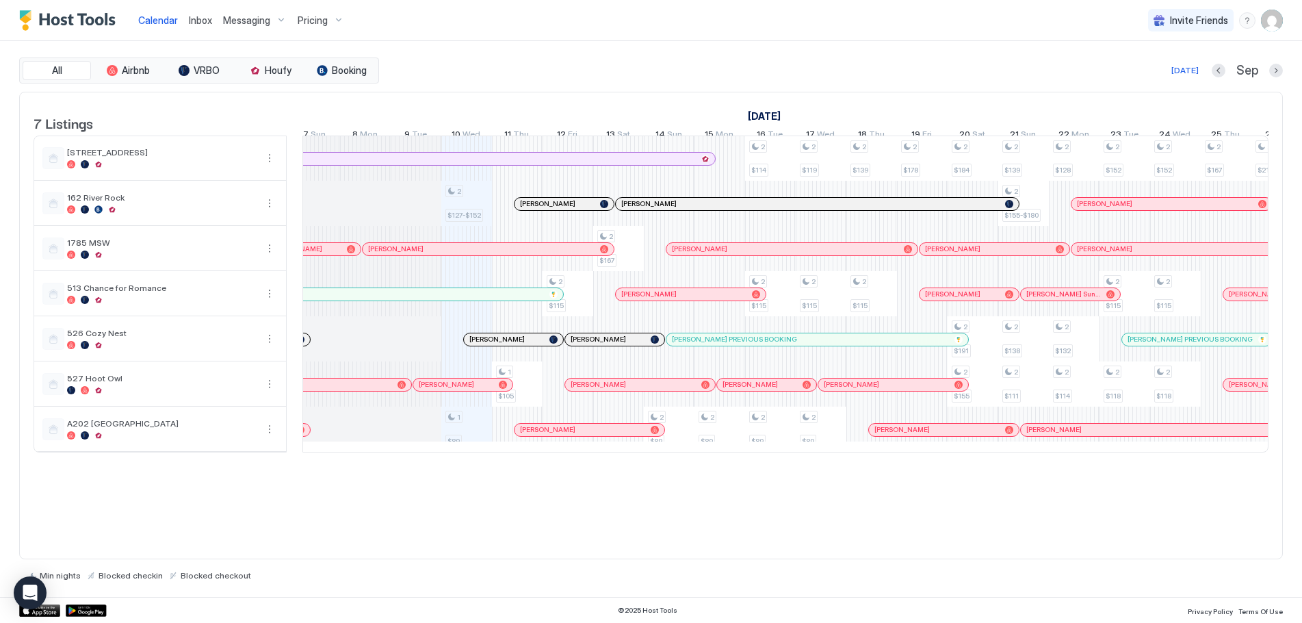
click at [333, 11] on div "Pricing" at bounding box center [320, 20] width 57 height 23
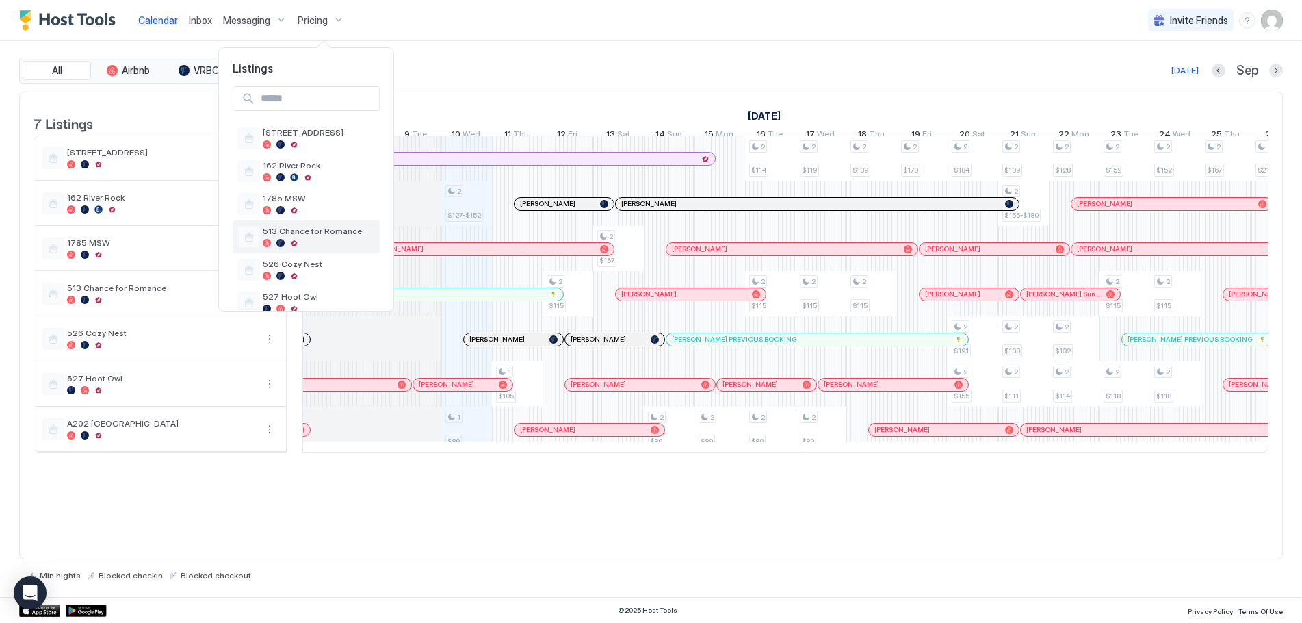
click at [300, 237] on div "513 Chance for Romance" at bounding box center [319, 236] width 112 height 21
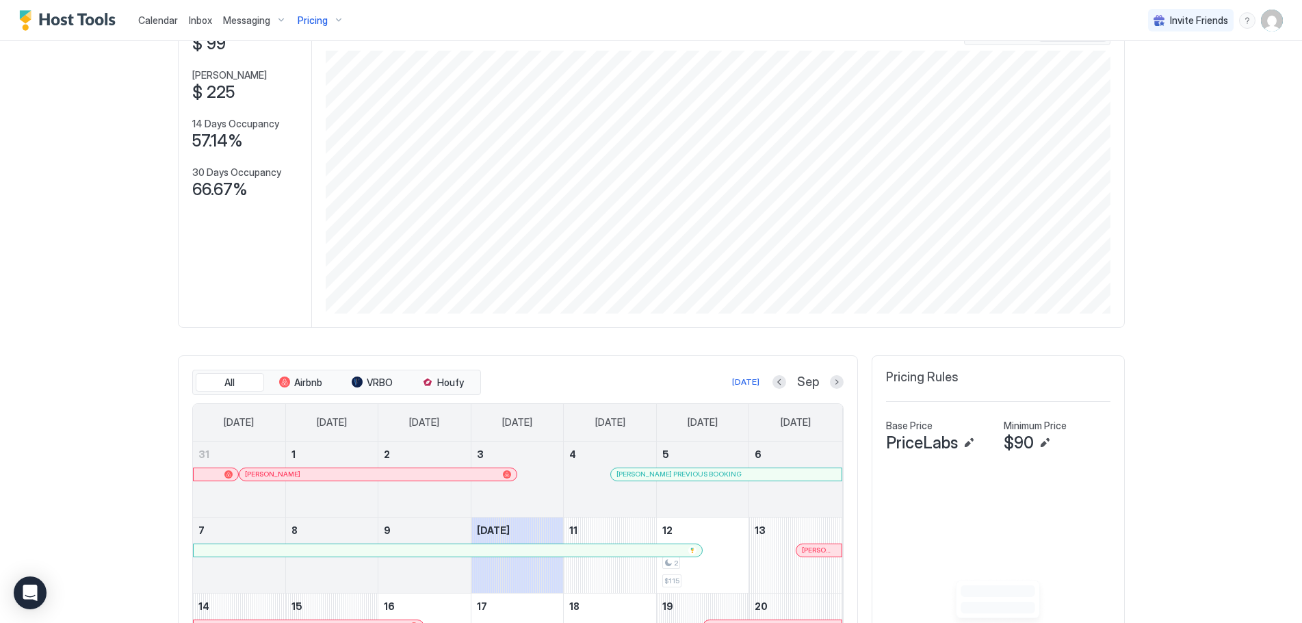
scroll to position [137, 0]
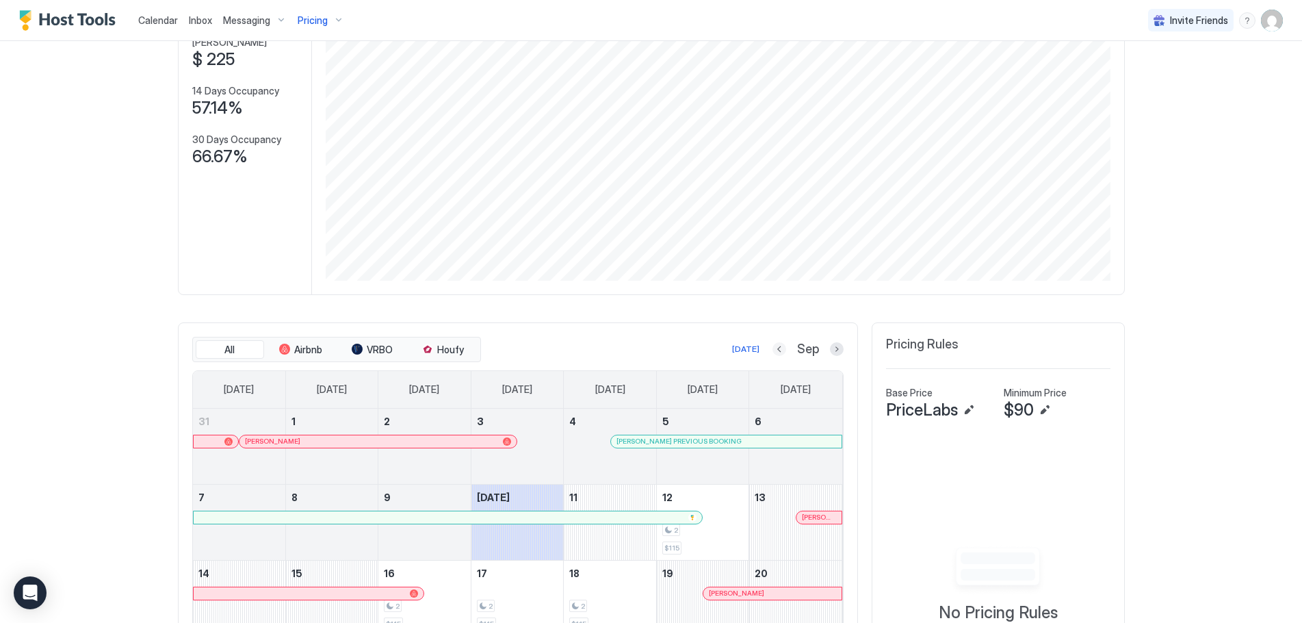
click at [777, 350] on button "Previous month" at bounding box center [779, 349] width 14 height 14
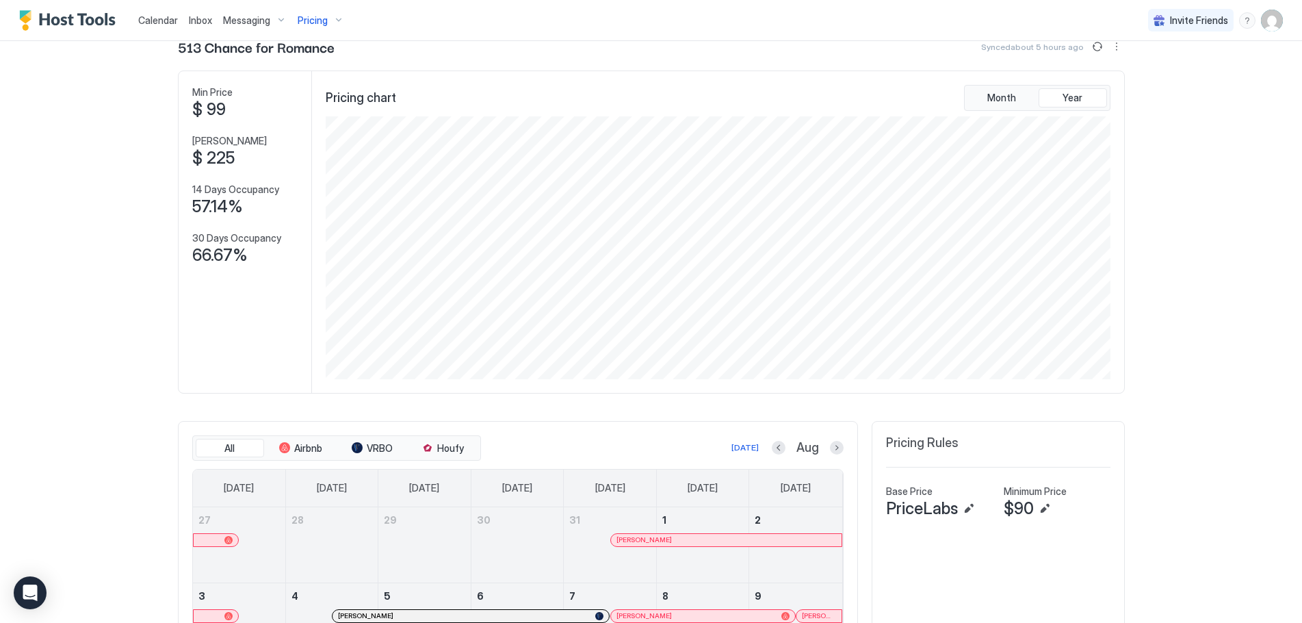
scroll to position [0, 0]
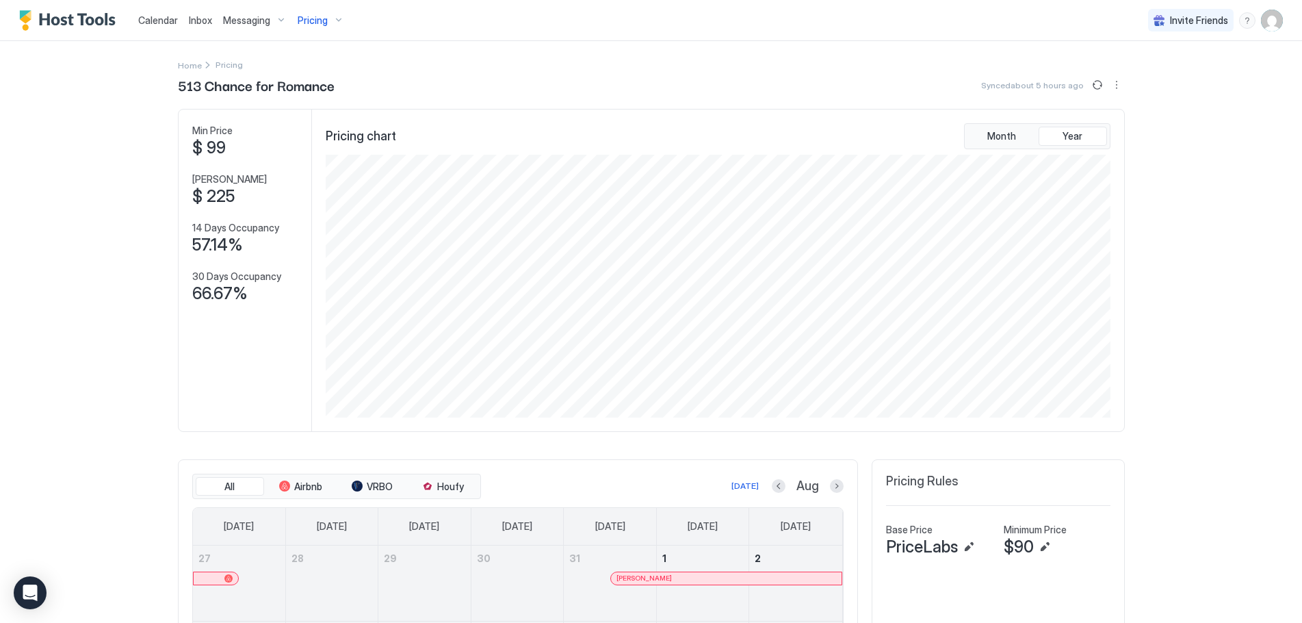
click at [328, 23] on div "Pricing" at bounding box center [320, 20] width 57 height 23
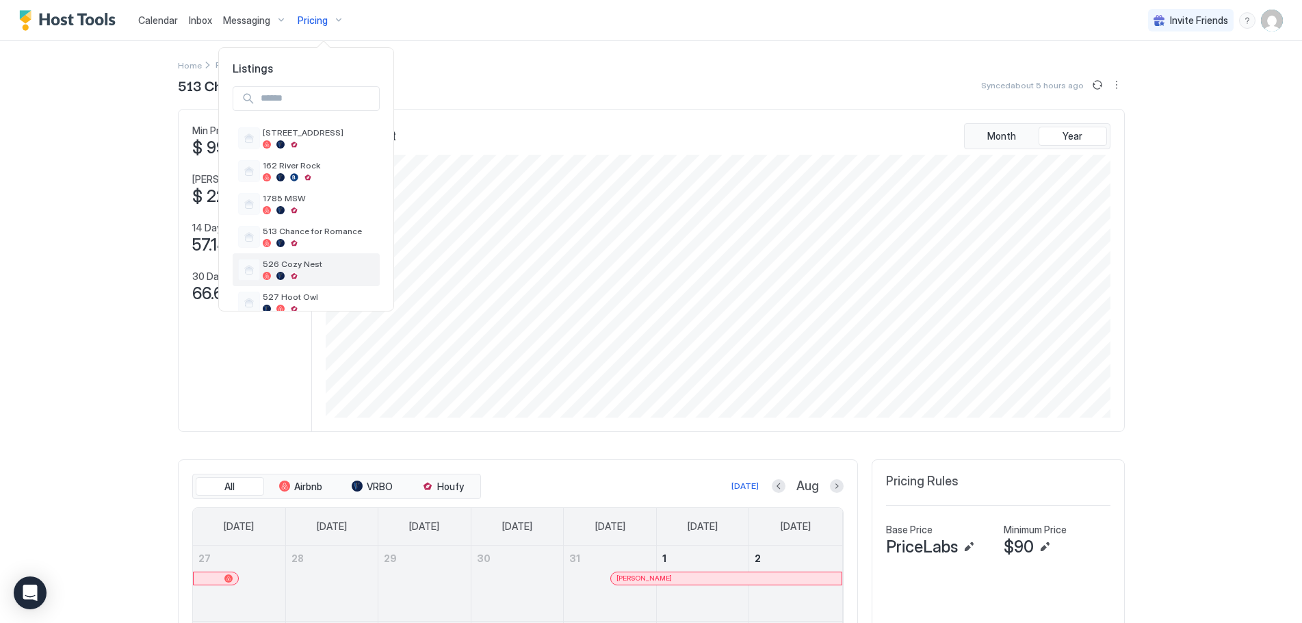
click at [294, 261] on span "526 Cozy Nest" at bounding box center [319, 264] width 112 height 10
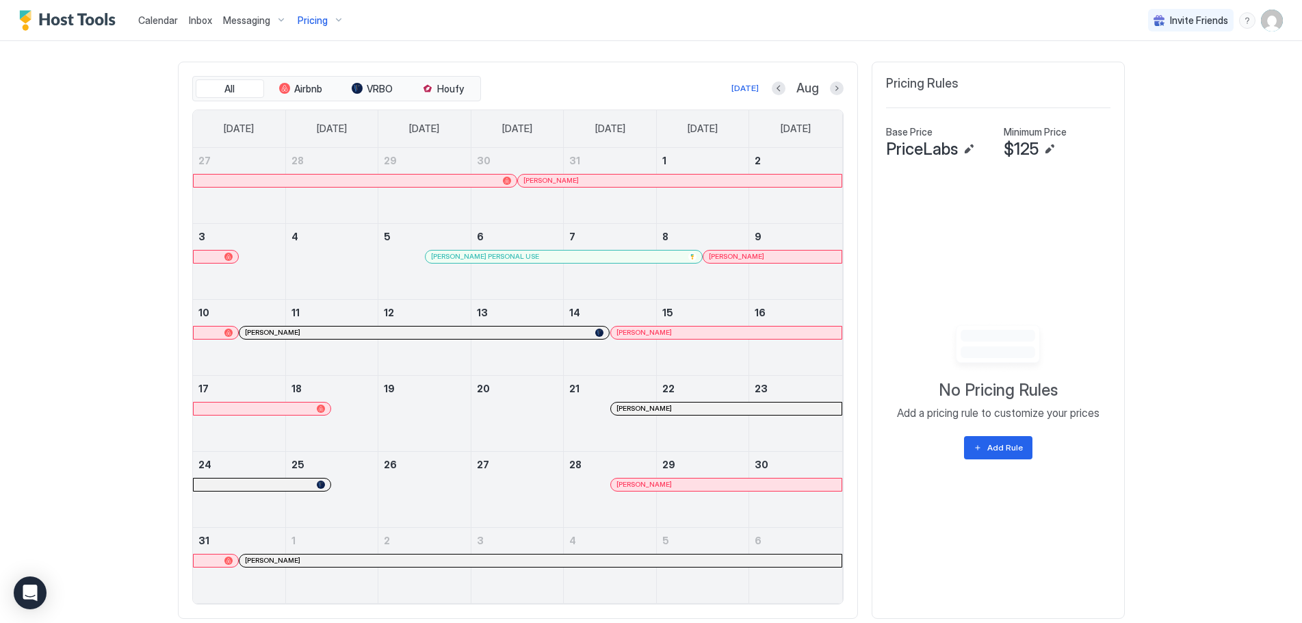
scroll to position [432, 0]
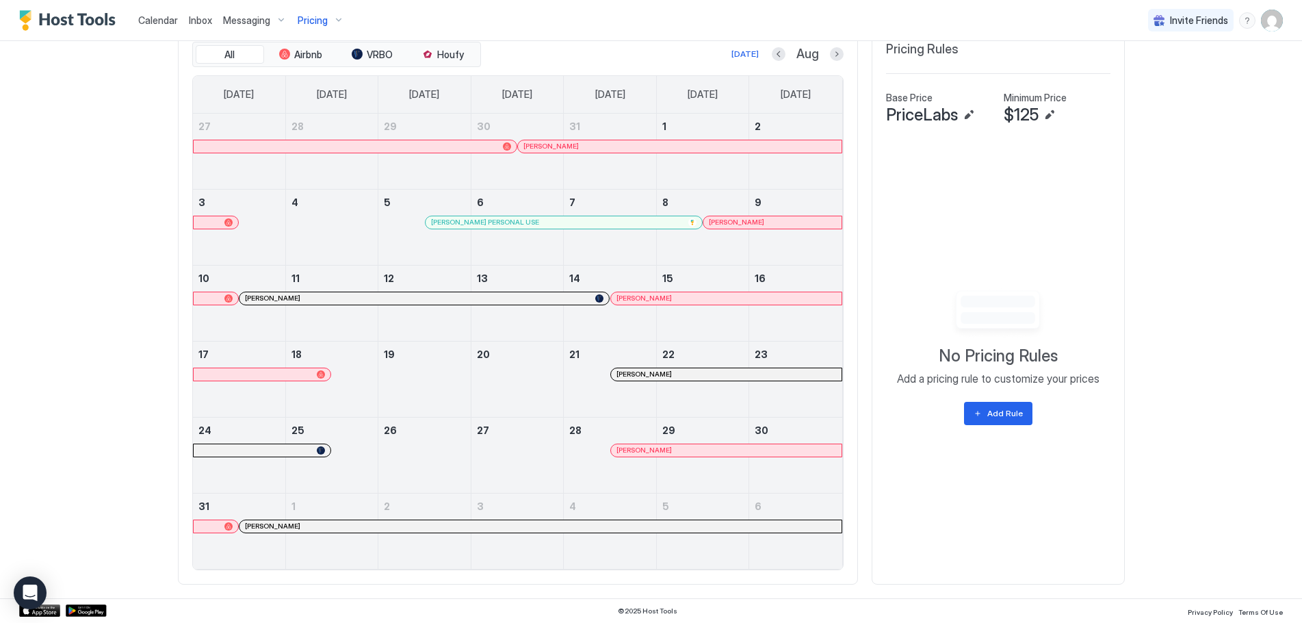
click at [159, 15] on span "Calendar" at bounding box center [158, 20] width 40 height 12
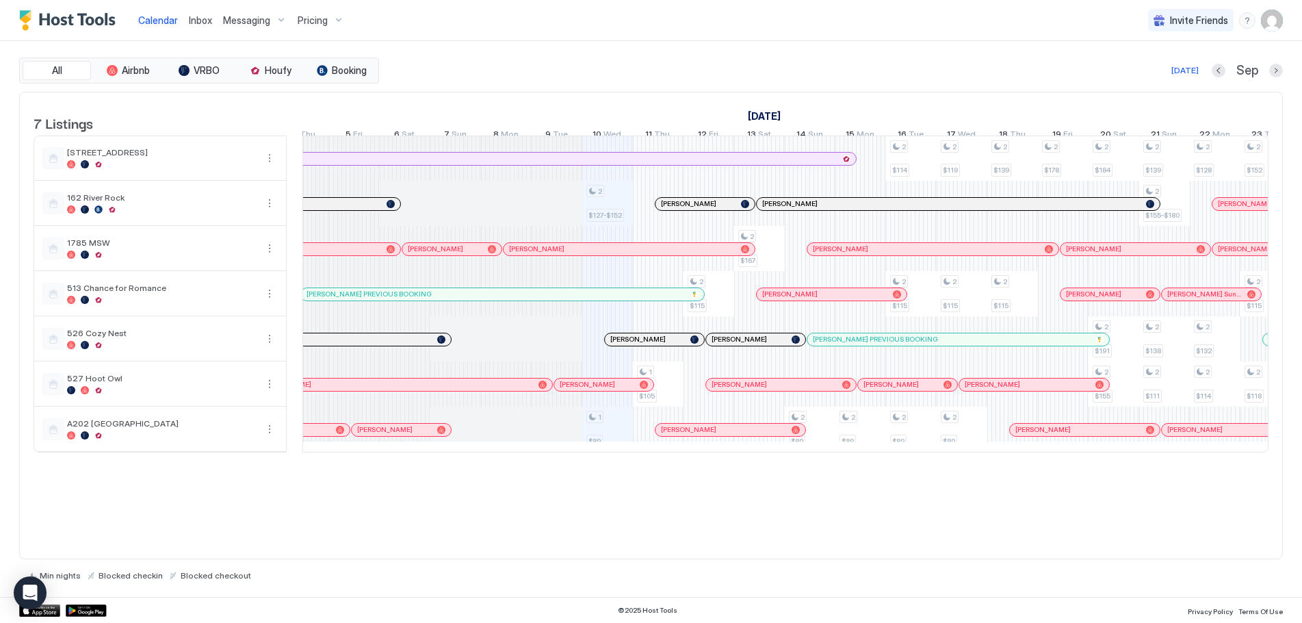
scroll to position [0, 432]
